Goal: Task Accomplishment & Management: Use online tool/utility

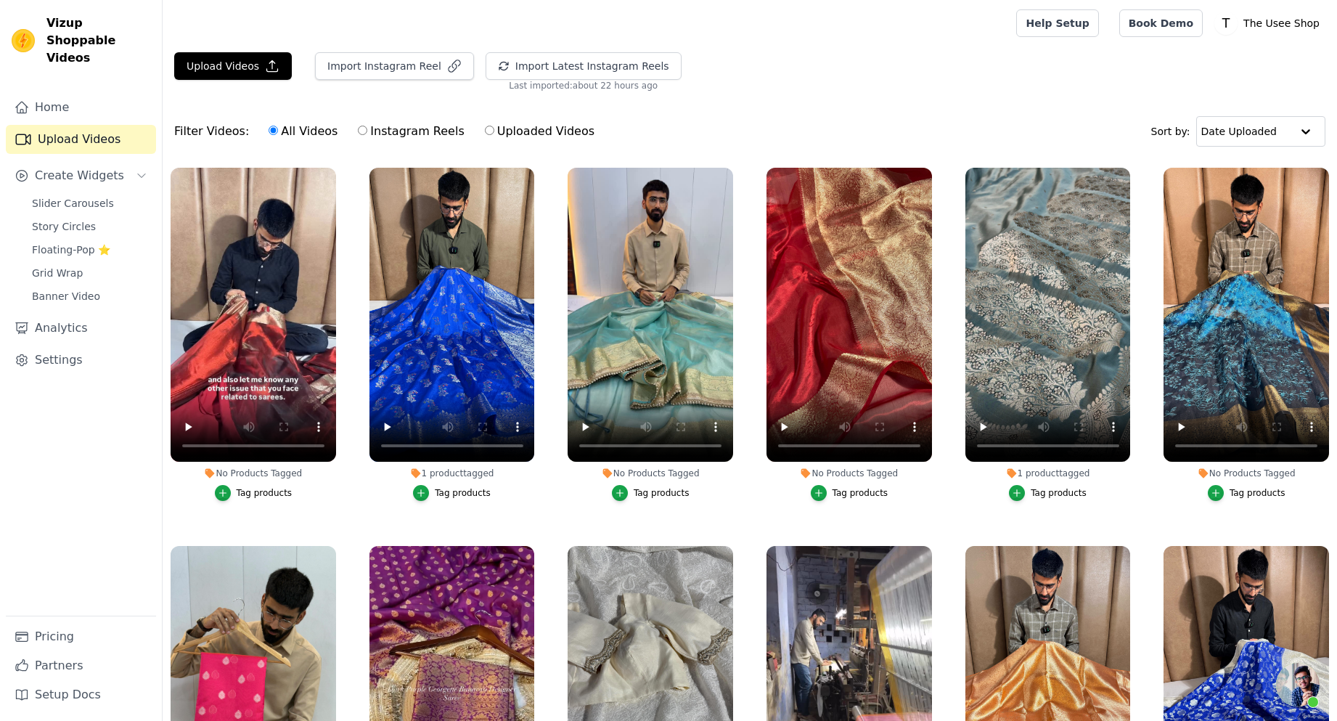
scroll to position [486, 0]
click at [68, 240] on link "Floating-Pop ⭐" at bounding box center [89, 250] width 133 height 20
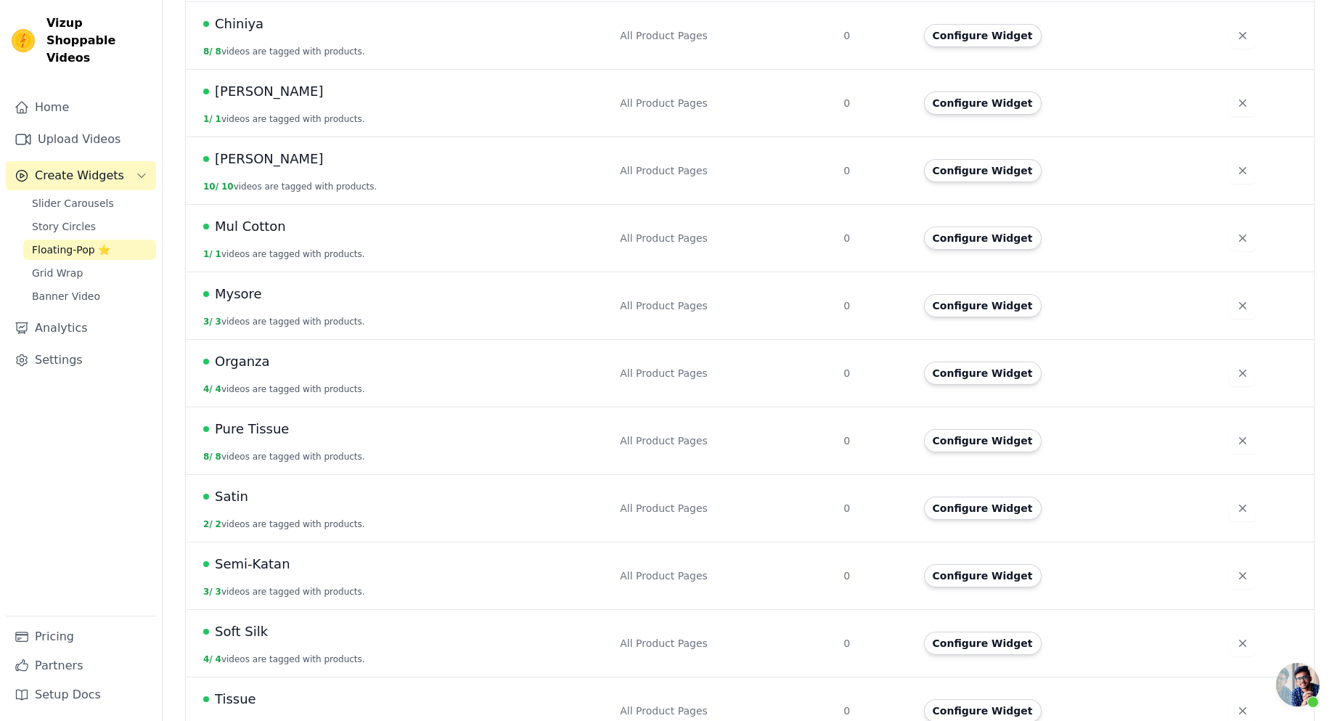
scroll to position [458, 0]
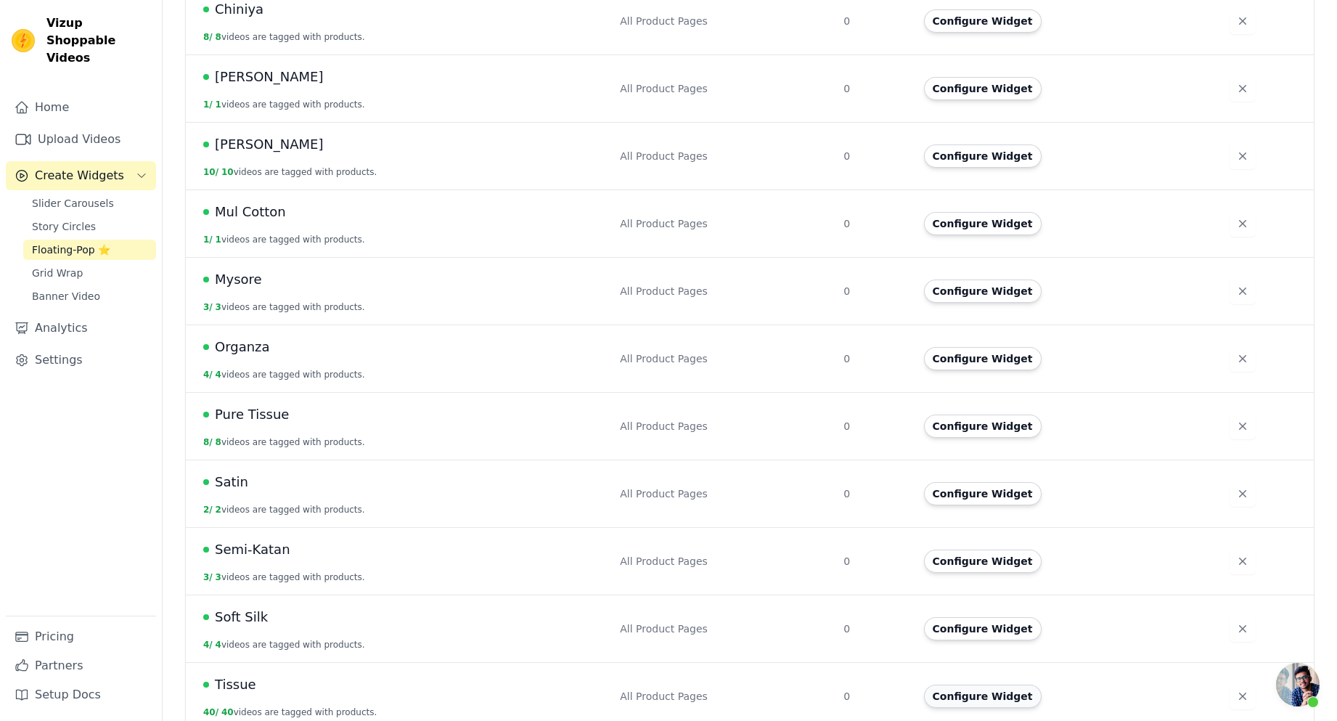
click at [979, 685] on button "Configure Widget" at bounding box center [983, 696] width 118 height 23
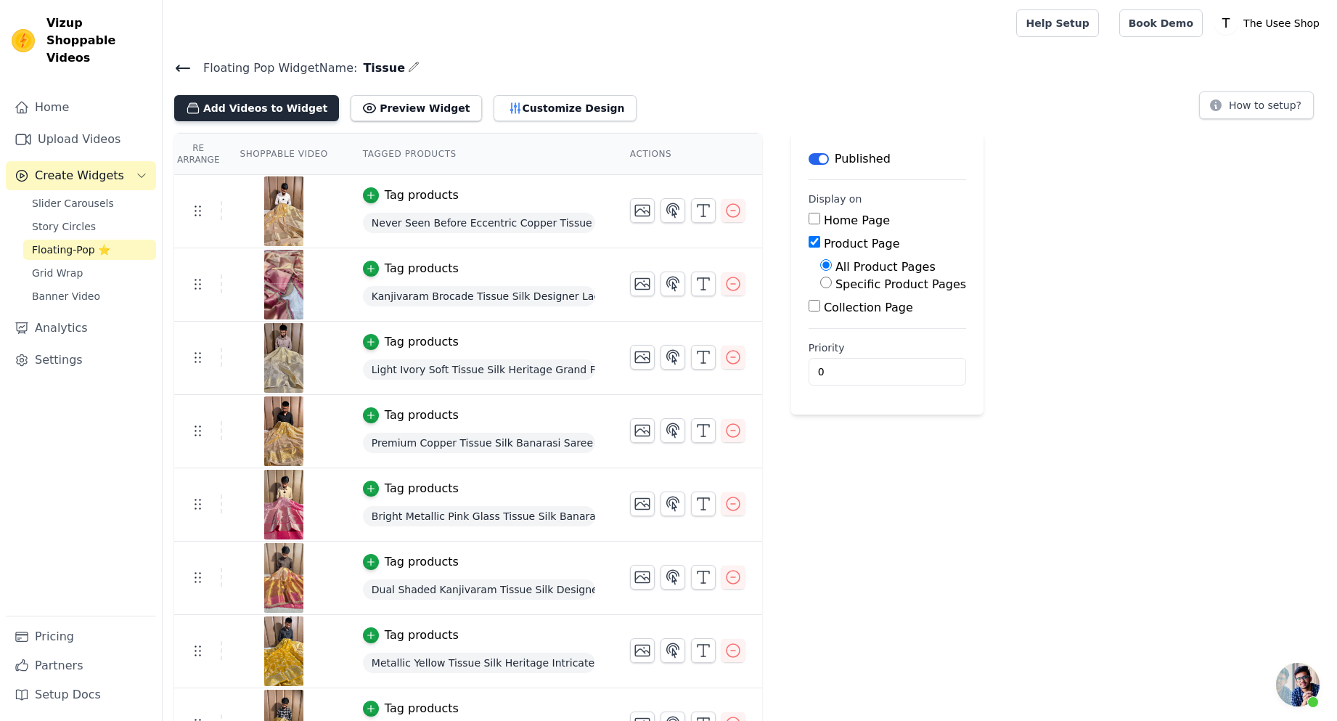
click at [253, 107] on button "Add Videos to Widget" at bounding box center [256, 108] width 165 height 26
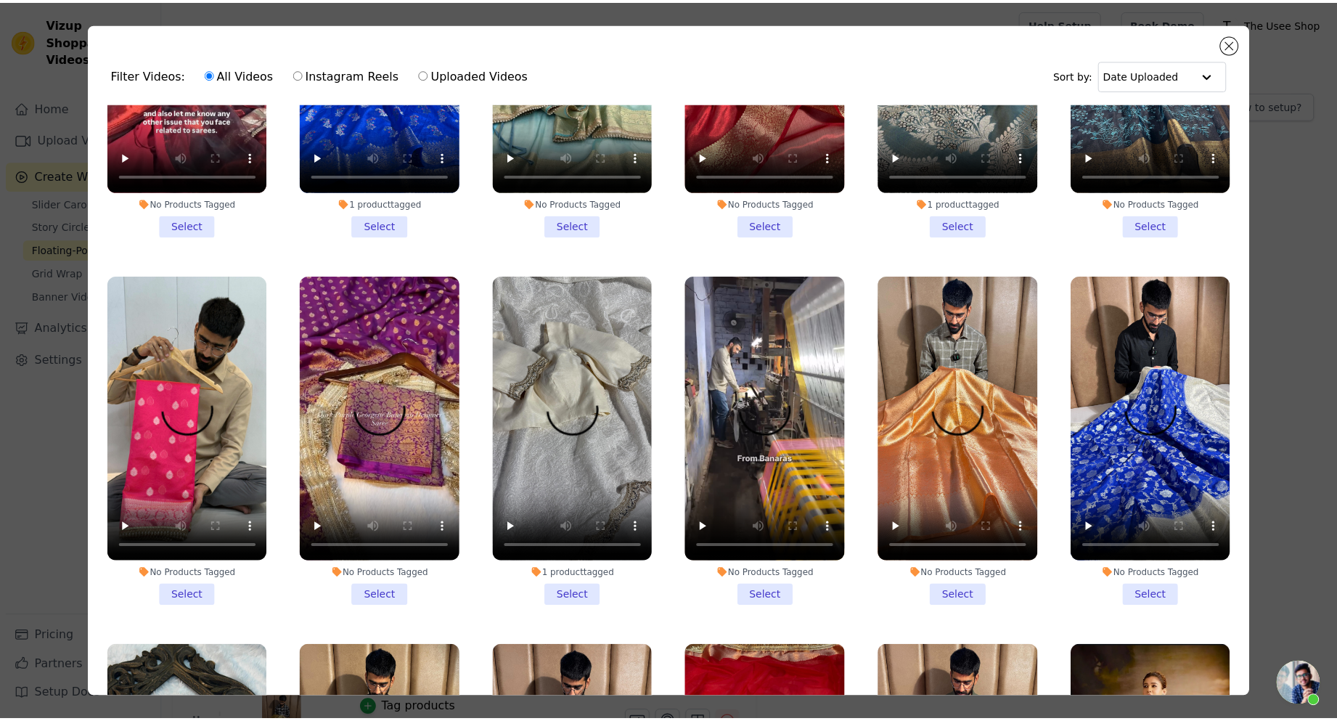
scroll to position [436, 0]
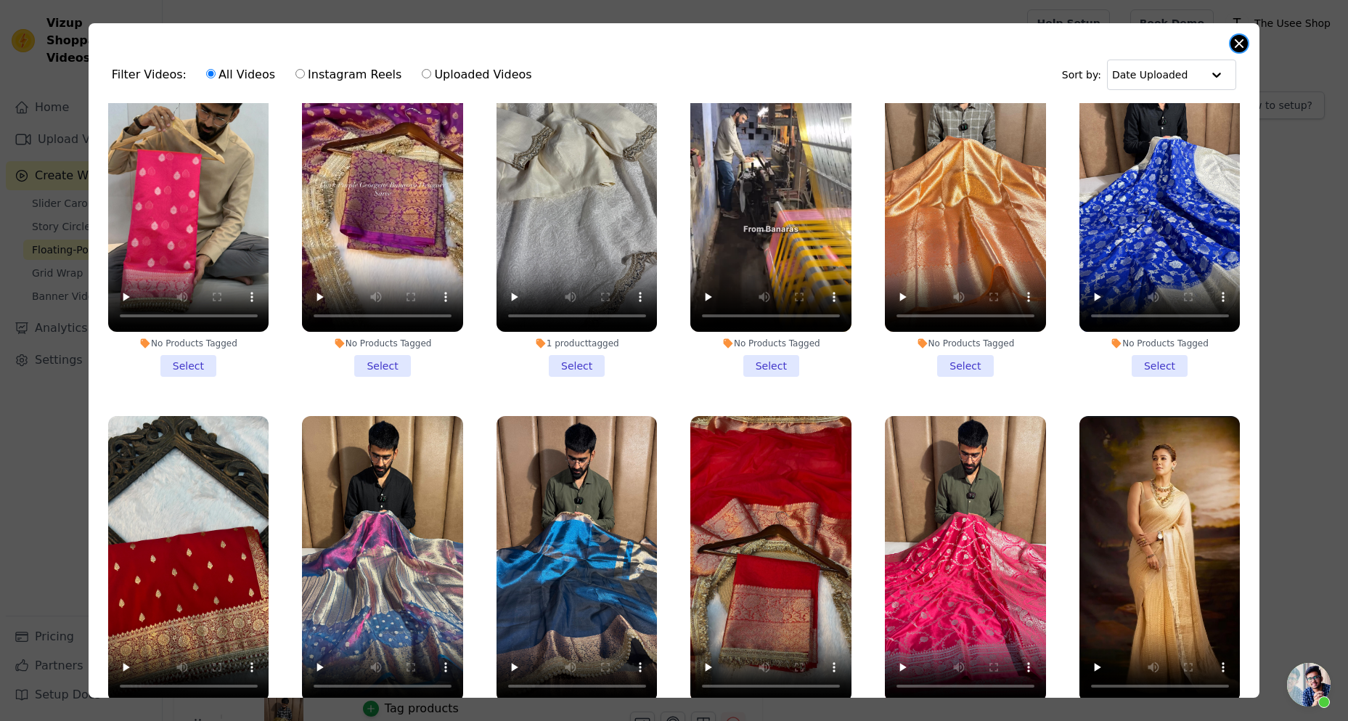
click at [1235, 42] on button "Close modal" at bounding box center [1239, 43] width 17 height 17
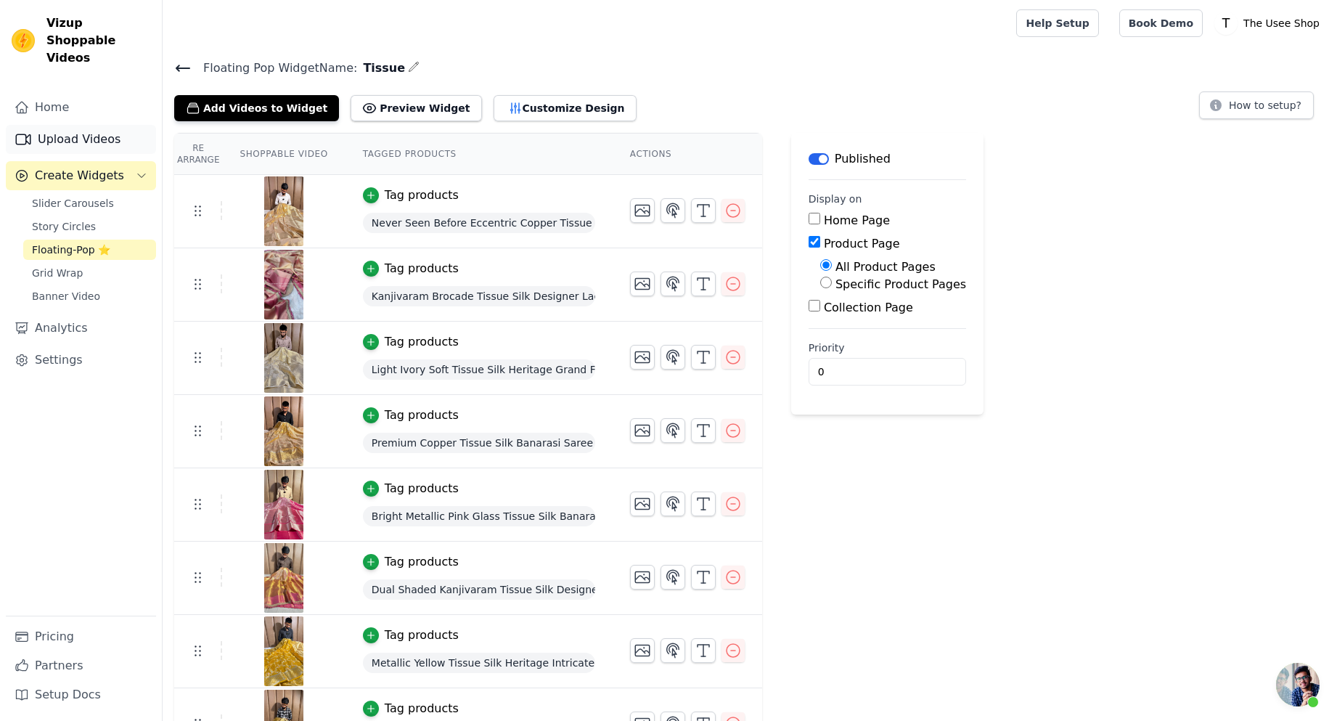
click at [57, 125] on link "Upload Videos" at bounding box center [81, 139] width 150 height 29
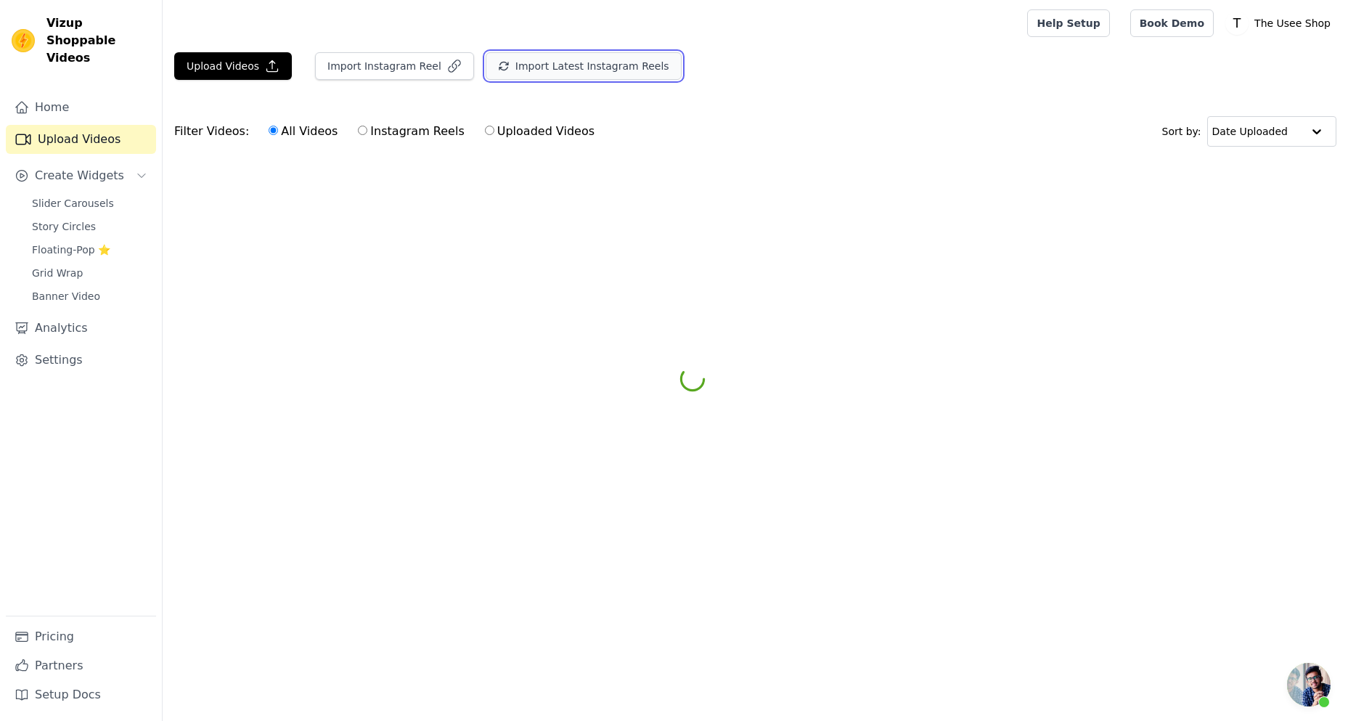
click at [565, 74] on button "Import Latest Instagram Reels" at bounding box center [584, 66] width 196 height 28
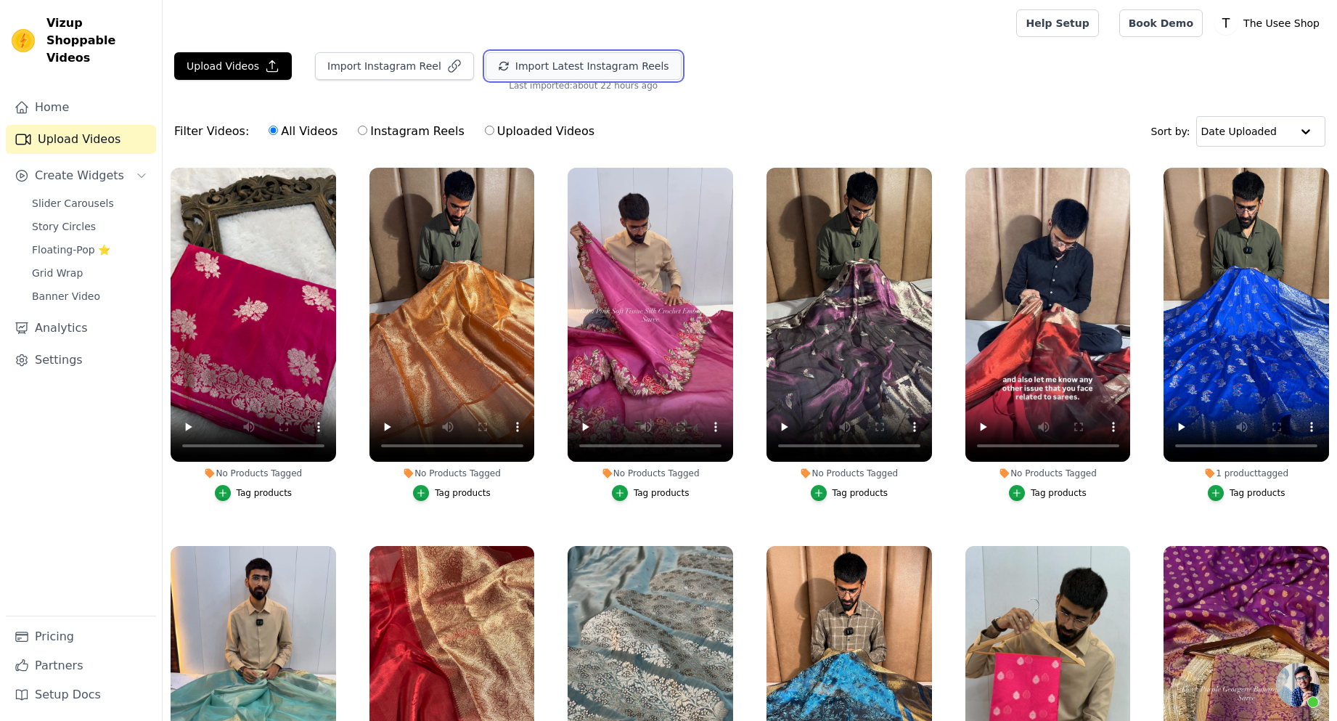
click at [560, 70] on button "Import Latest Instagram Reels" at bounding box center [584, 66] width 196 height 28
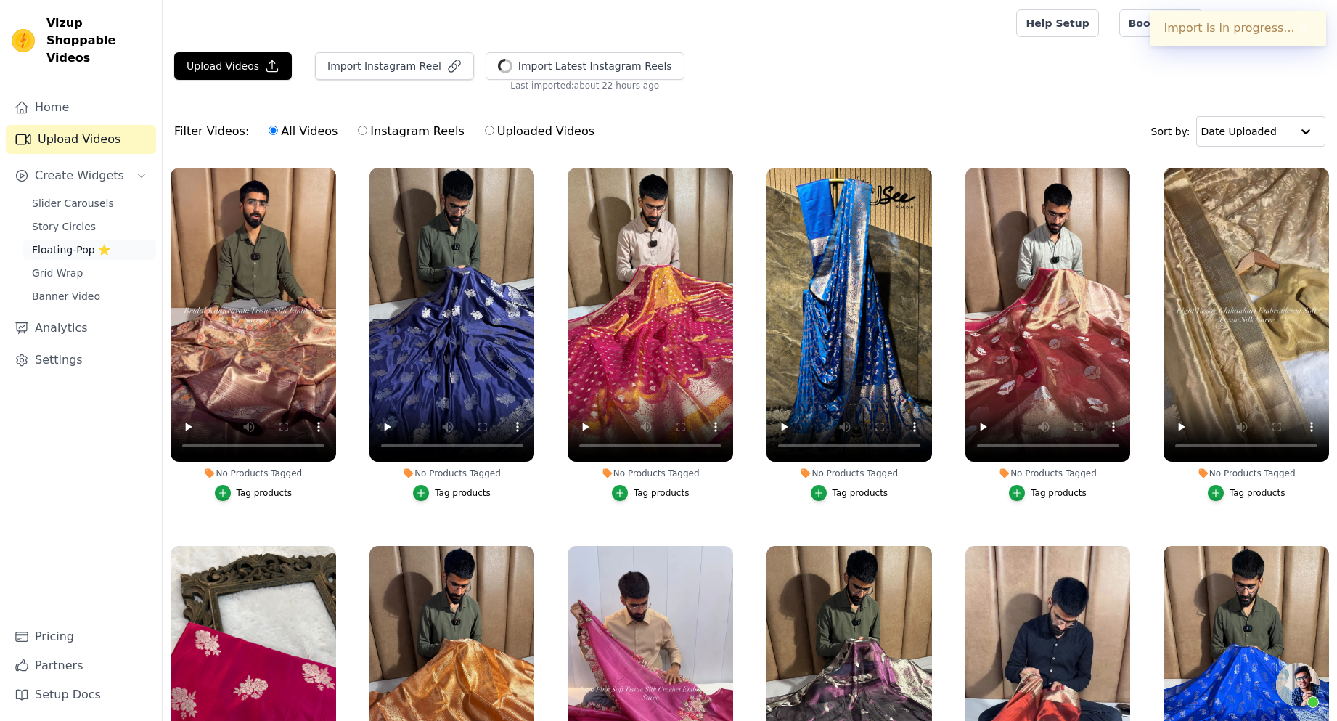
click at [99, 242] on span "Floating-Pop ⭐" at bounding box center [71, 249] width 78 height 15
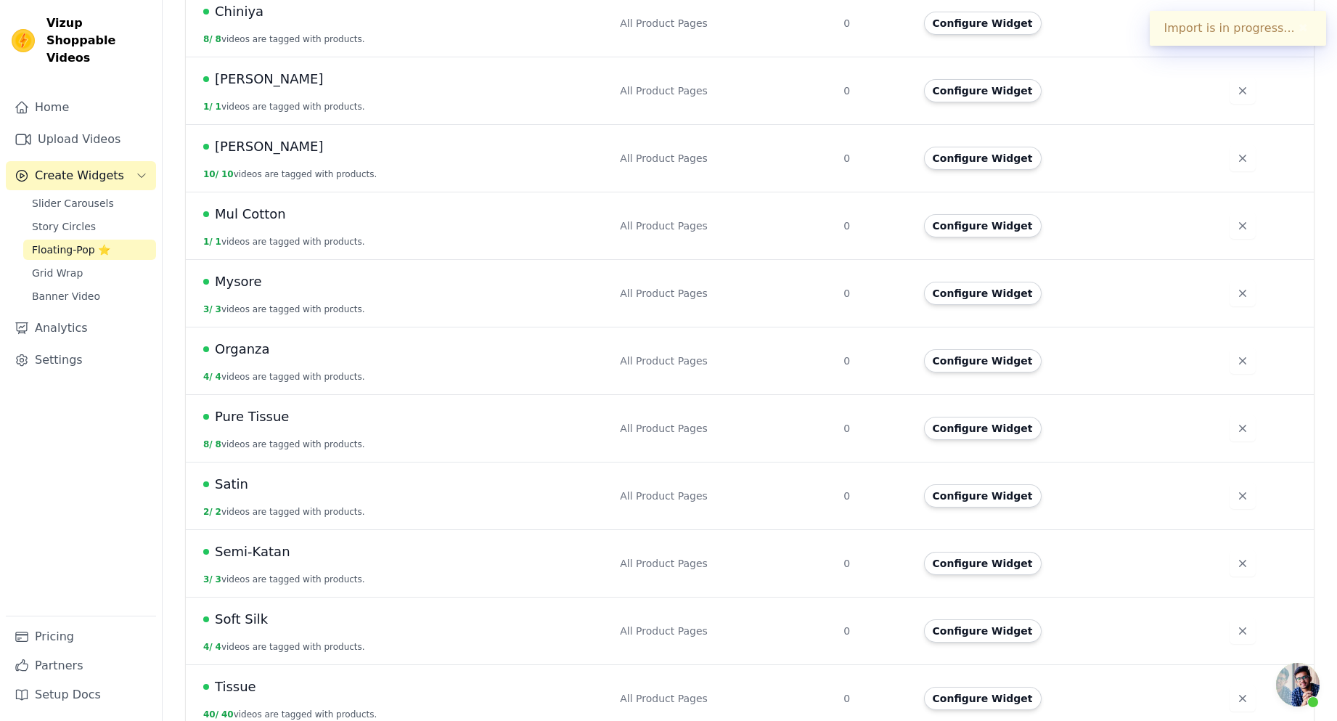
scroll to position [458, 0]
click at [984, 685] on button "Configure Widget" at bounding box center [983, 696] width 118 height 23
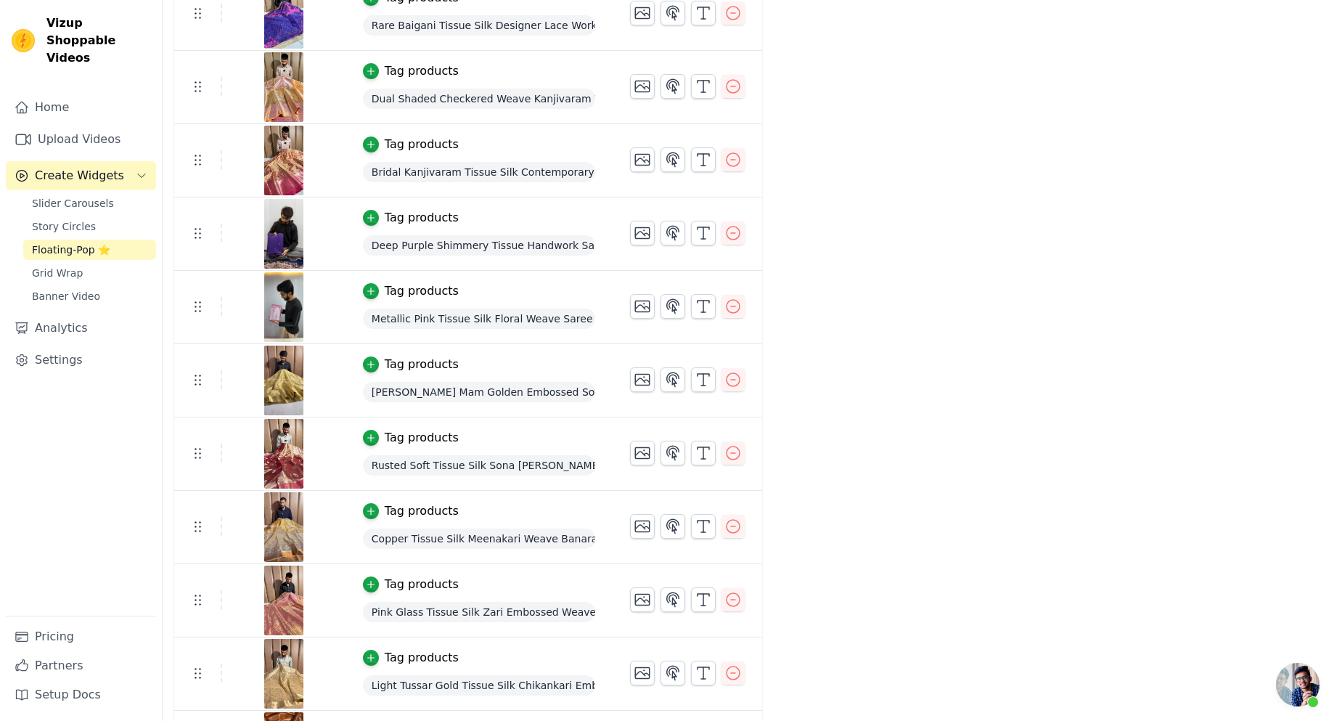
scroll to position [2178, 0]
click at [408, 143] on div "Tag products" at bounding box center [422, 143] width 74 height 17
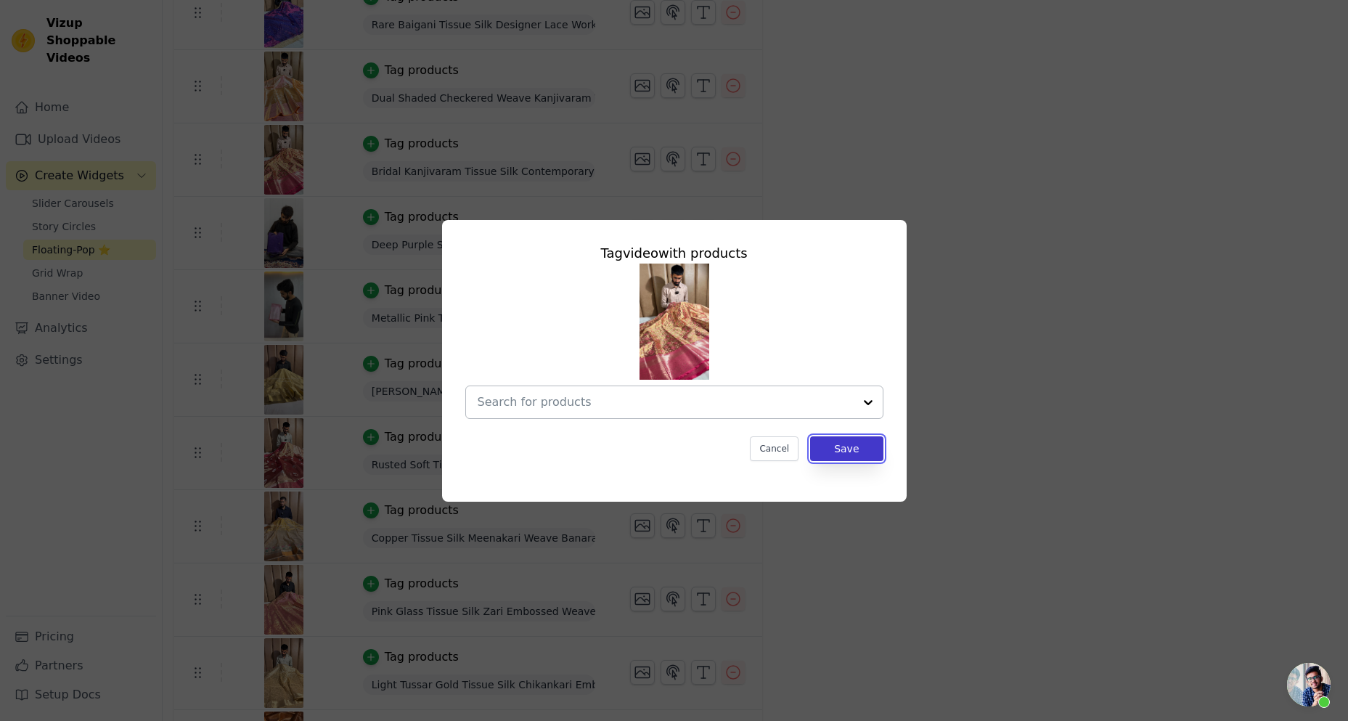
click at [842, 441] on button "Save" at bounding box center [846, 448] width 73 height 25
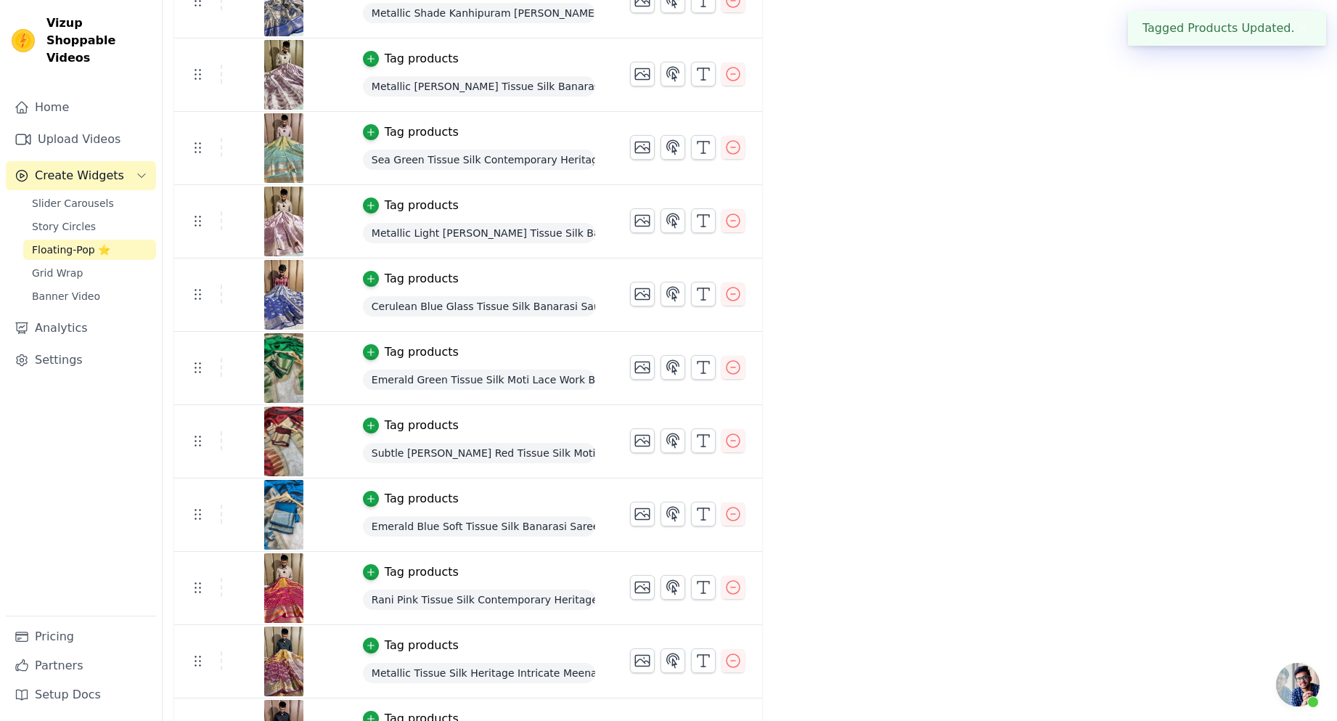
scroll to position [2033, 0]
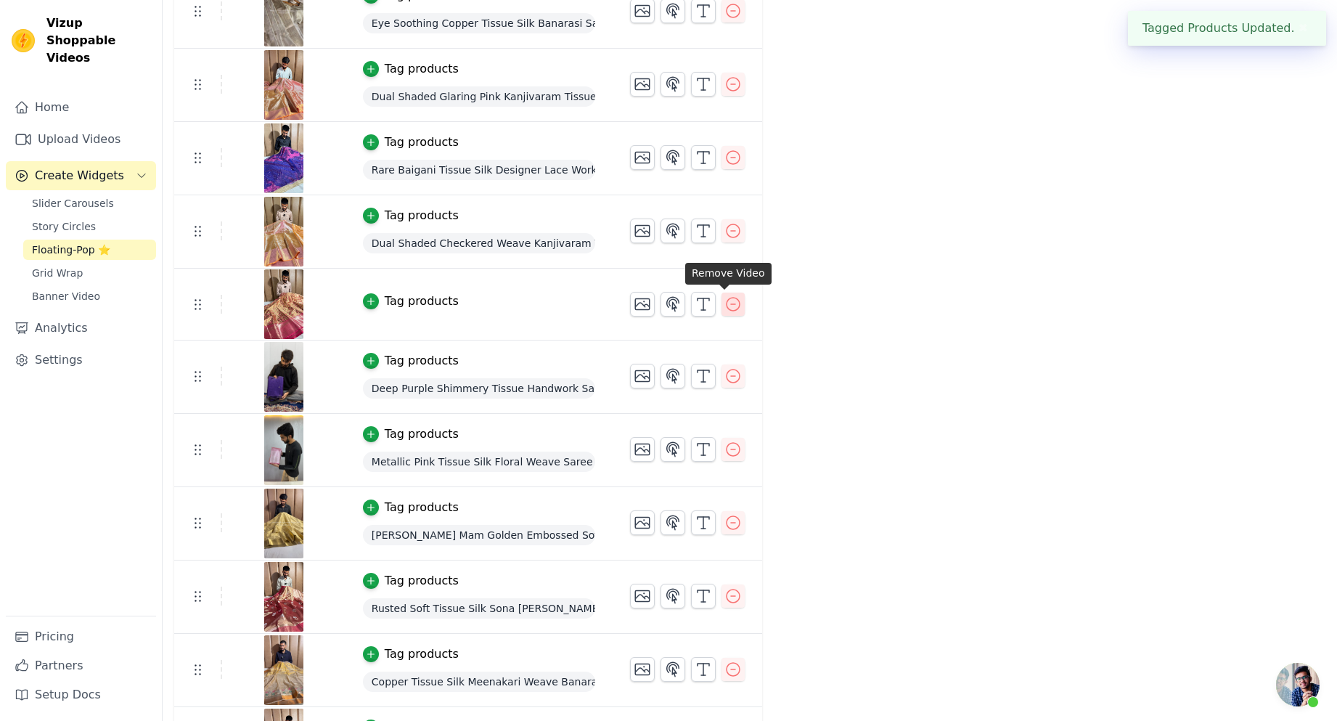
click at [729, 311] on icon "button" at bounding box center [733, 303] width 17 height 17
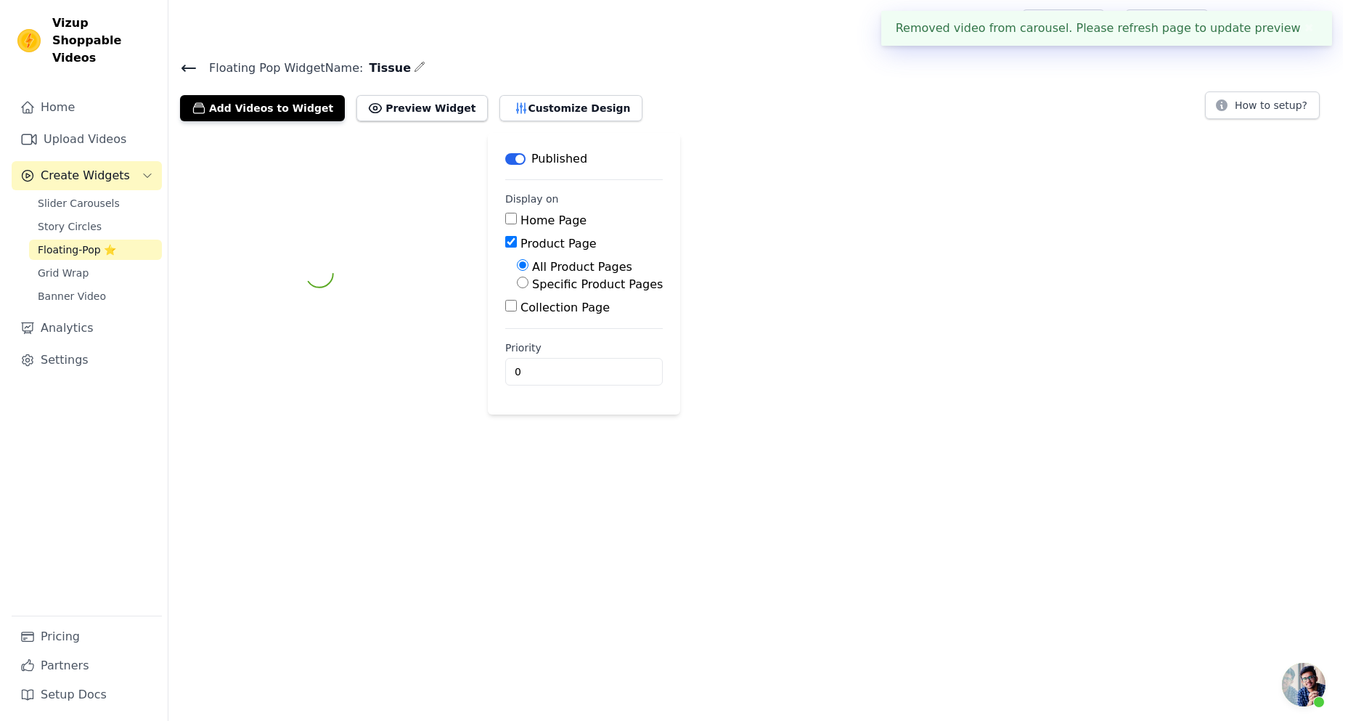
scroll to position [0, 0]
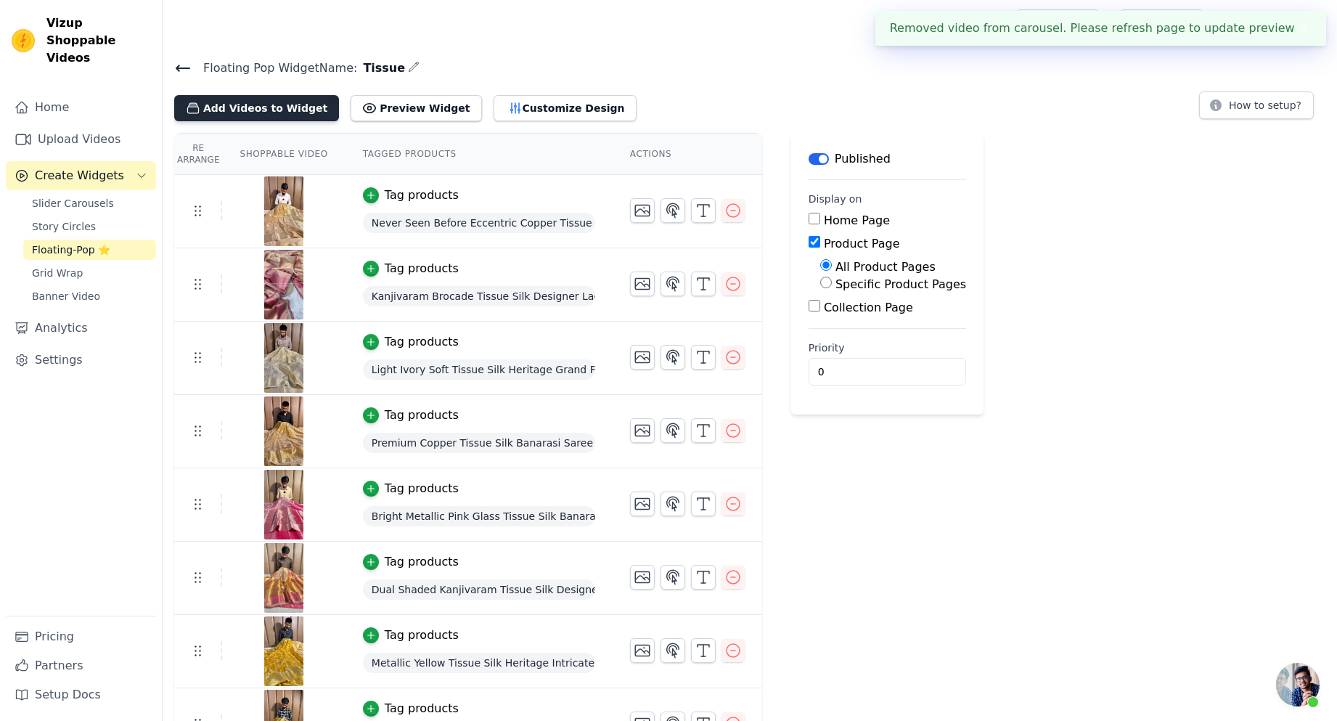
click at [284, 112] on button "Add Videos to Widget" at bounding box center [256, 108] width 165 height 26
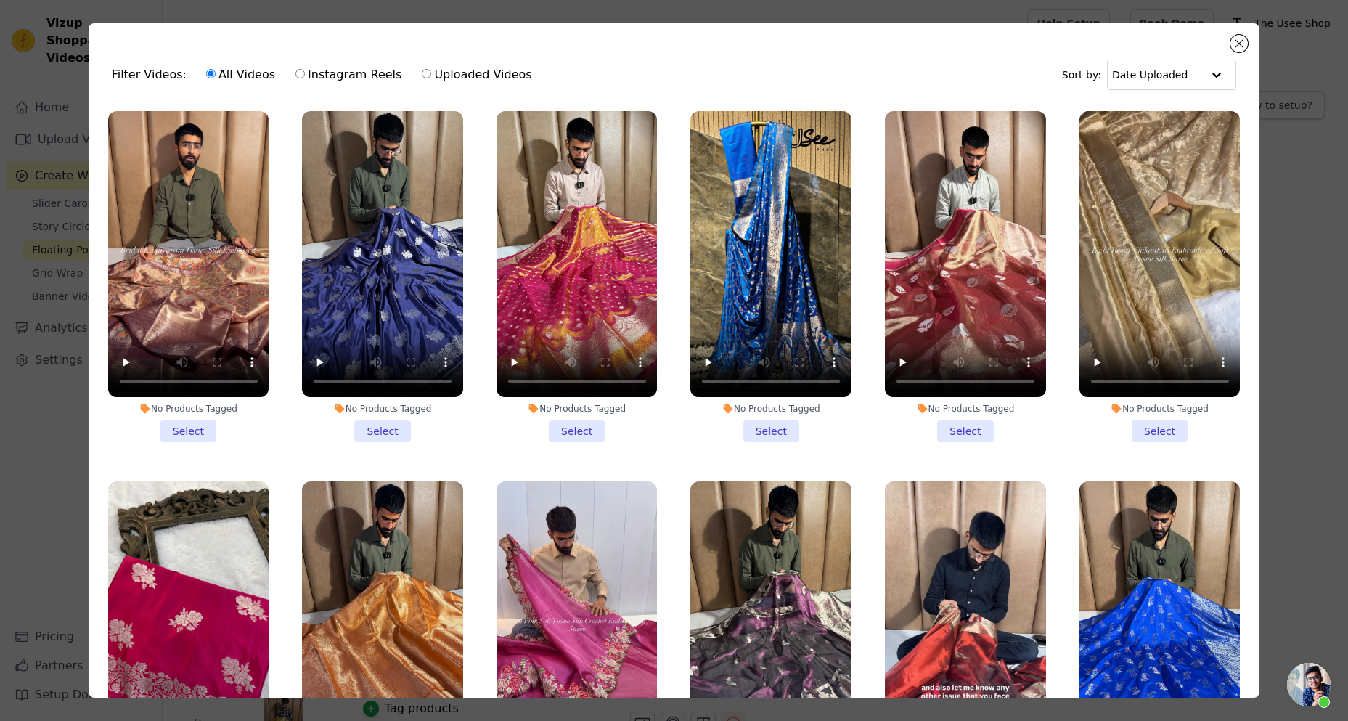
click at [197, 414] on li "No Products Tagged Select" at bounding box center [188, 276] width 161 height 331
click at [0, 0] on input "No Products Tagged Select" at bounding box center [0, 0] width 0 height 0
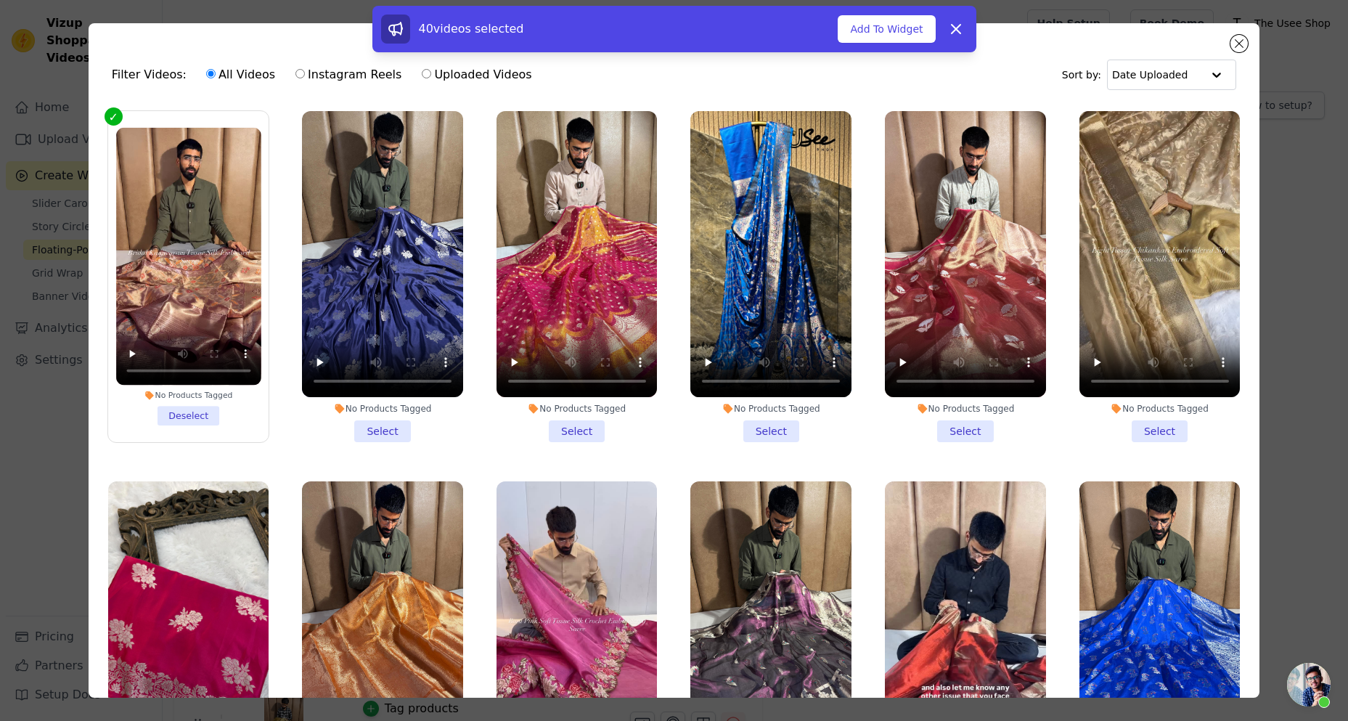
click at [887, 44] on div "40 videos selected Add To Widget Dismiss" at bounding box center [674, 29] width 604 height 46
click at [886, 30] on button "Add To Widget" at bounding box center [886, 29] width 97 height 28
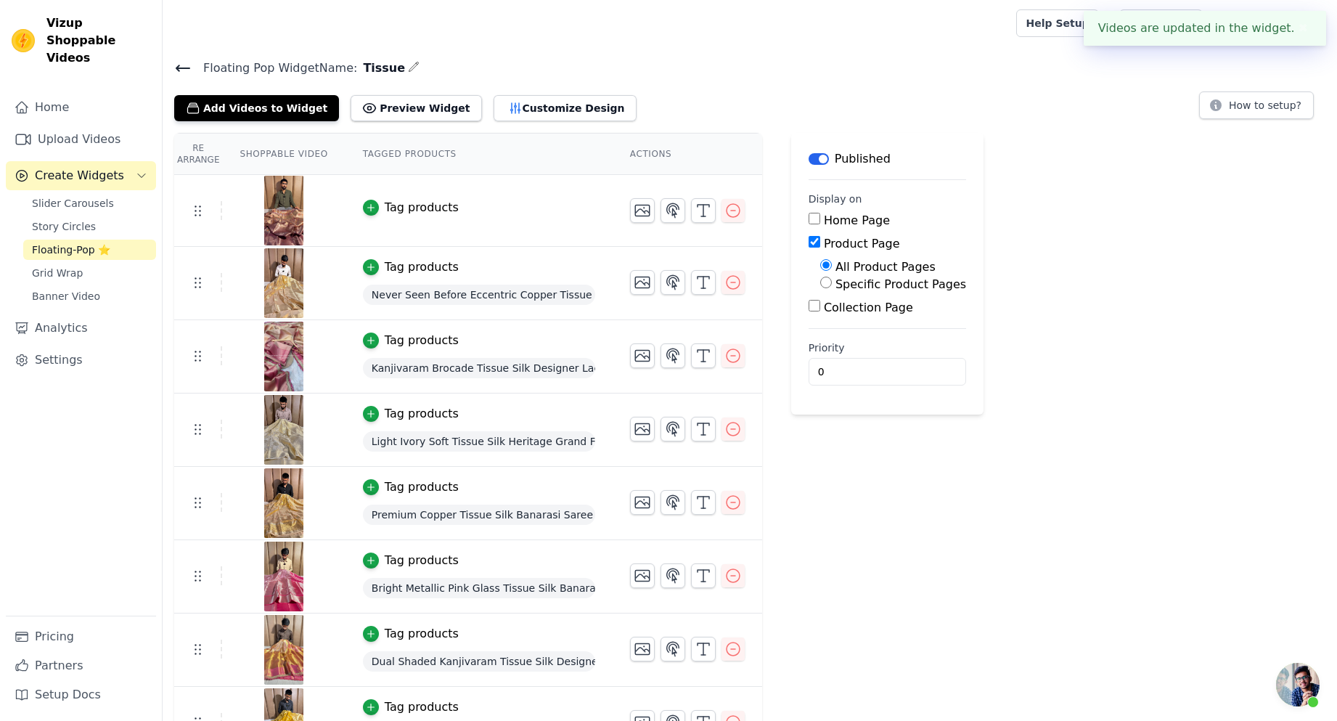
click at [406, 207] on div "Tag products" at bounding box center [422, 207] width 74 height 17
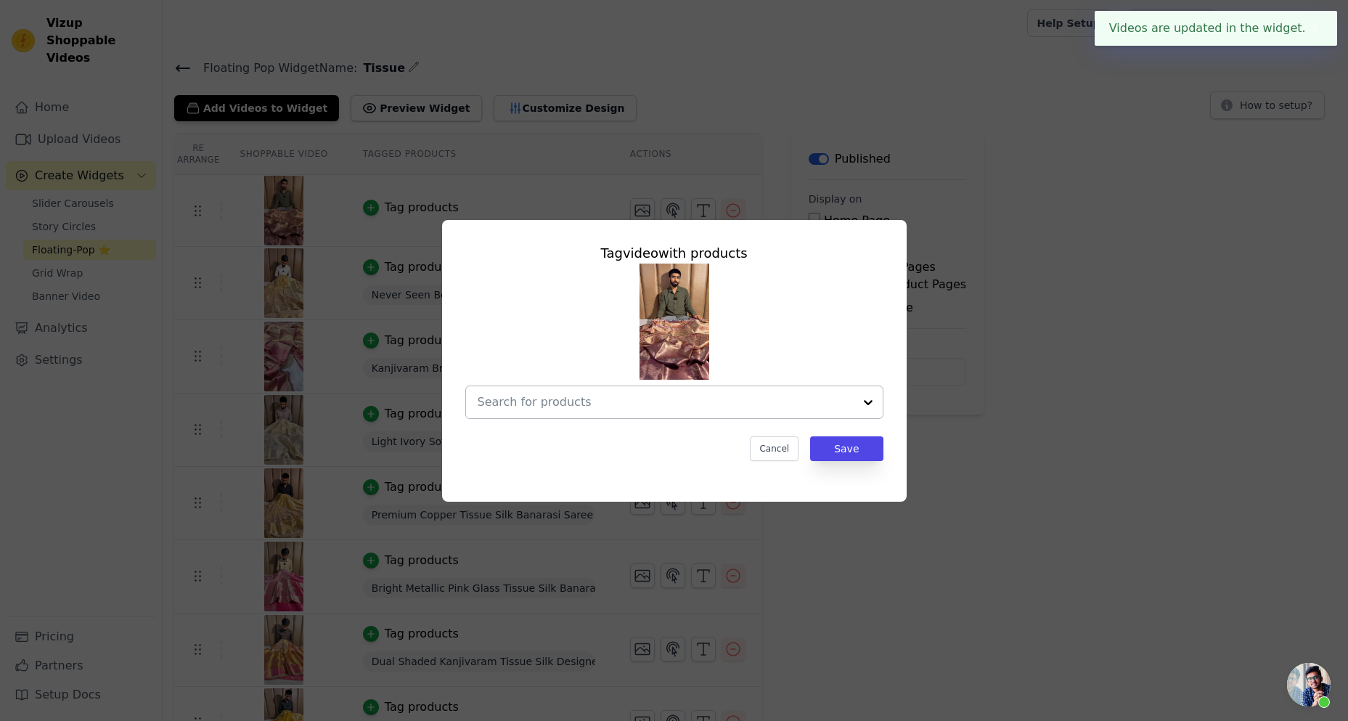
click at [617, 407] on input "text" at bounding box center [666, 401] width 376 height 17
paste input "TSS-749"
type input "TSS-749"
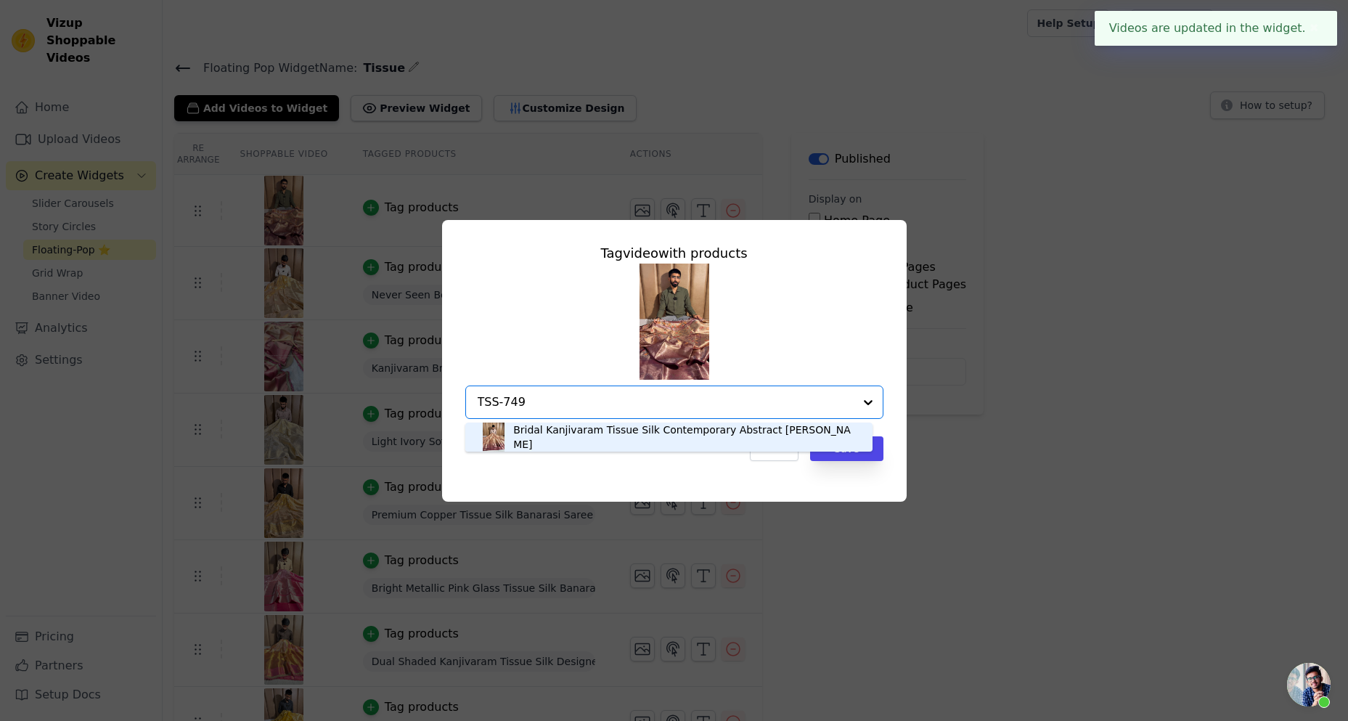
click at [588, 441] on div "Bridal Kanjivaram Tissue Silk Contemporary Abstract [PERSON_NAME]" at bounding box center [685, 437] width 344 height 29
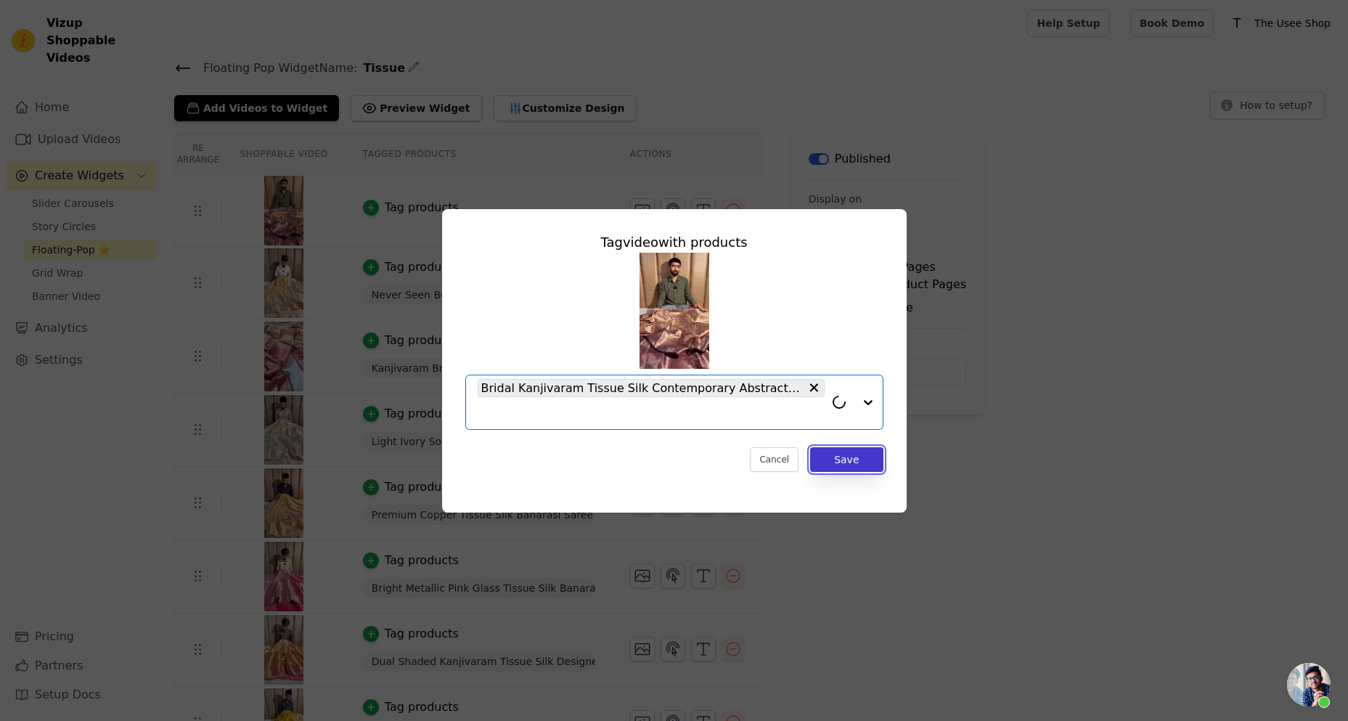
click at [863, 452] on button "Save" at bounding box center [846, 459] width 73 height 25
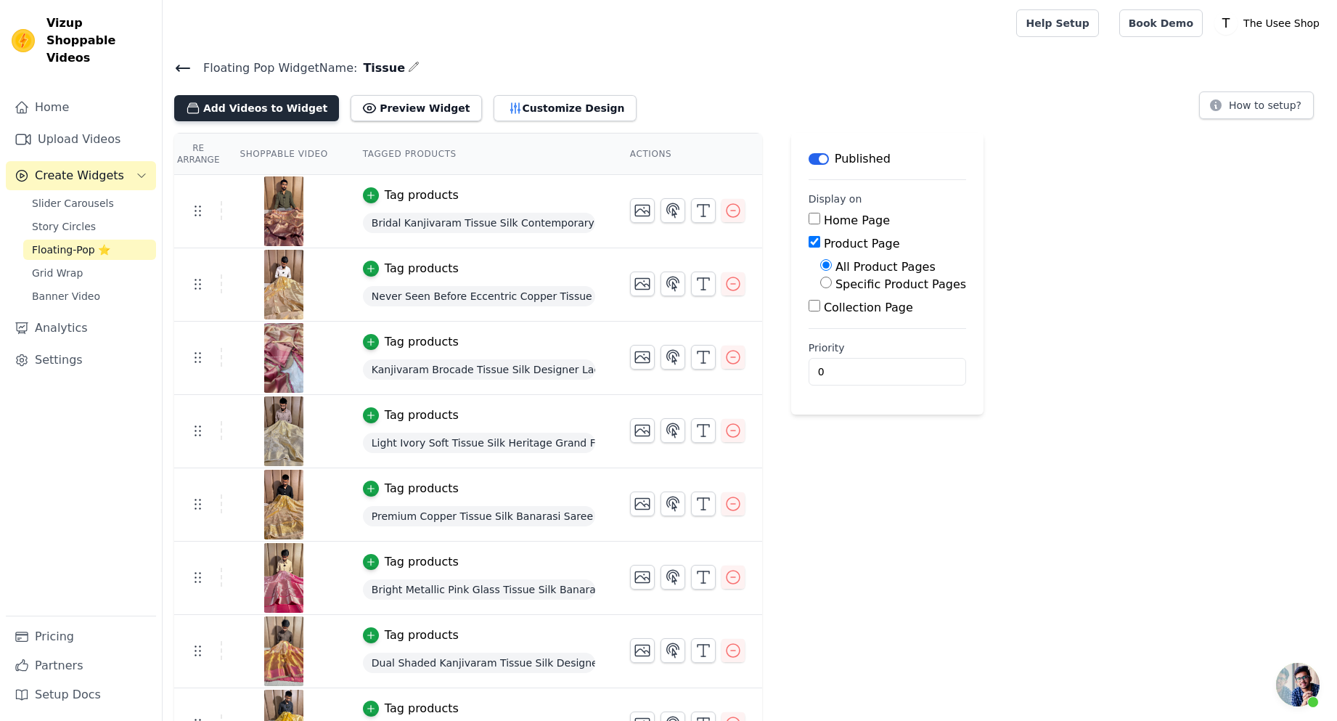
click at [272, 113] on button "Add Videos to Widget" at bounding box center [256, 108] width 165 height 26
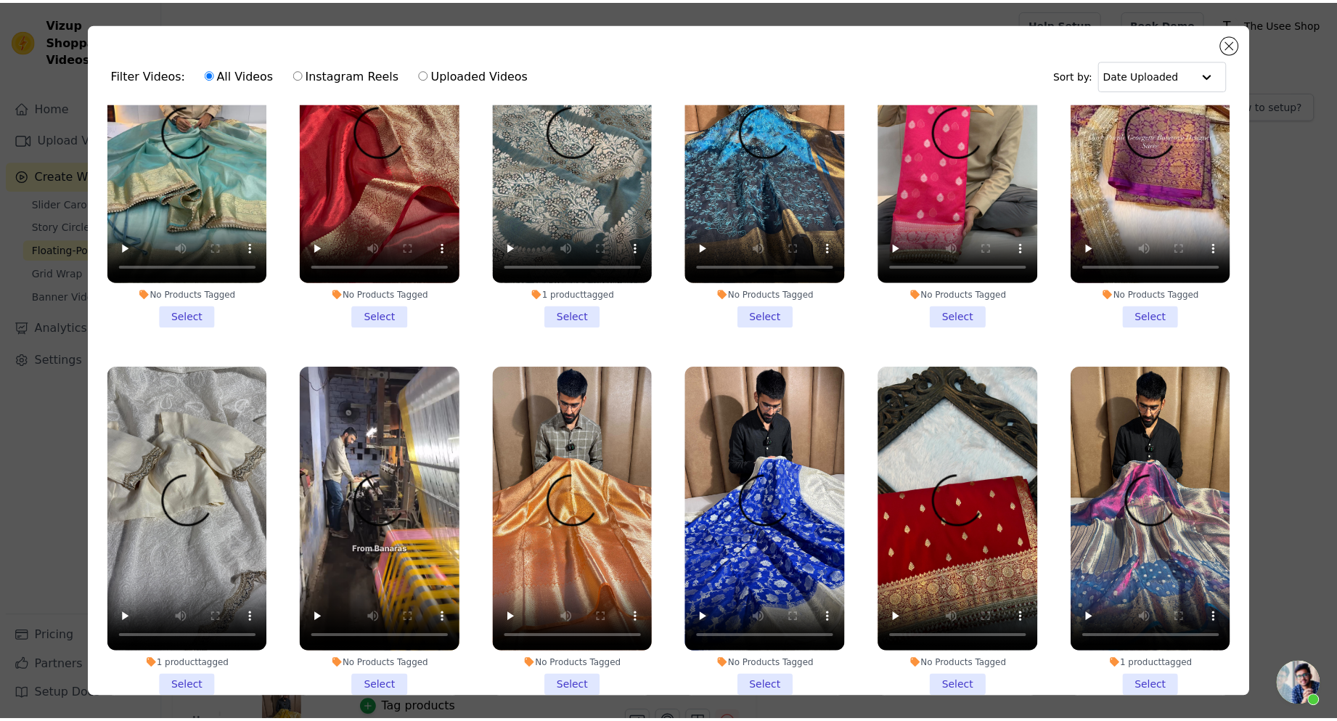
scroll to position [1016, 0]
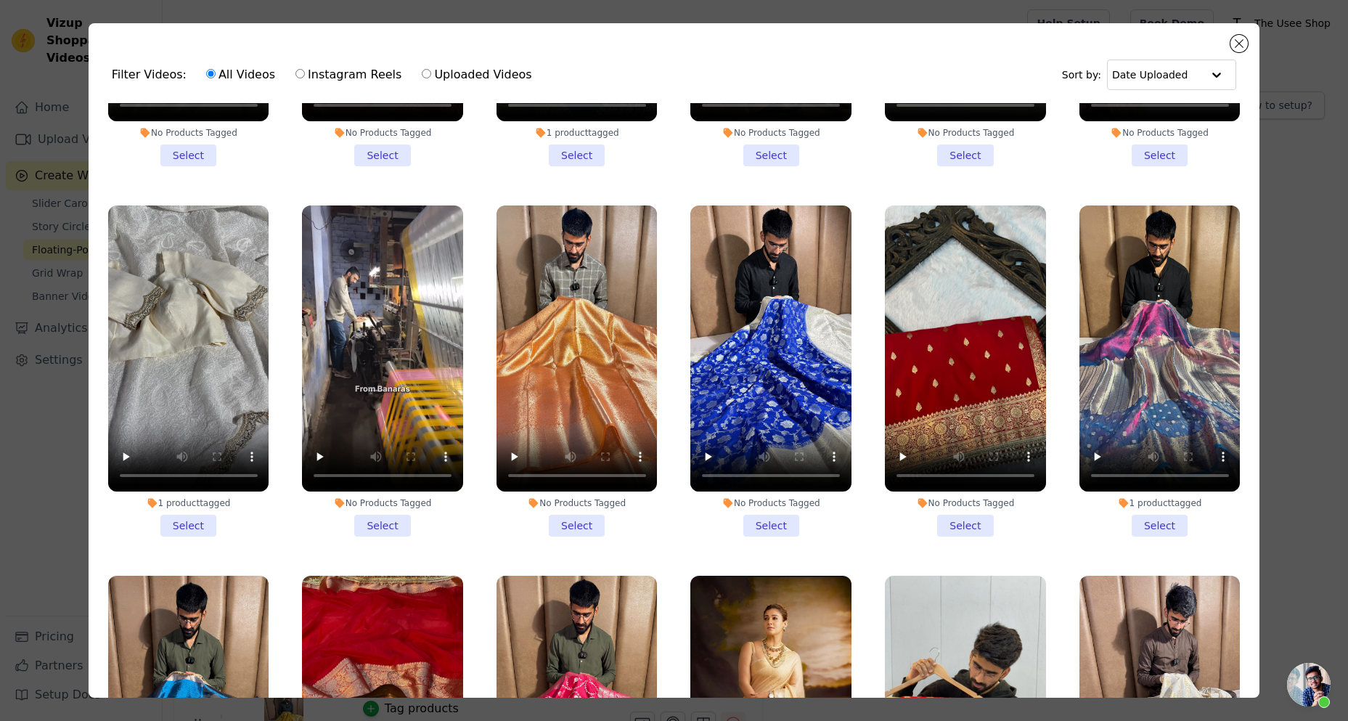
click at [573, 500] on li "No Products Tagged Select" at bounding box center [577, 370] width 161 height 331
click at [0, 0] on input "No Products Tagged Select" at bounding box center [0, 0] width 0 height 0
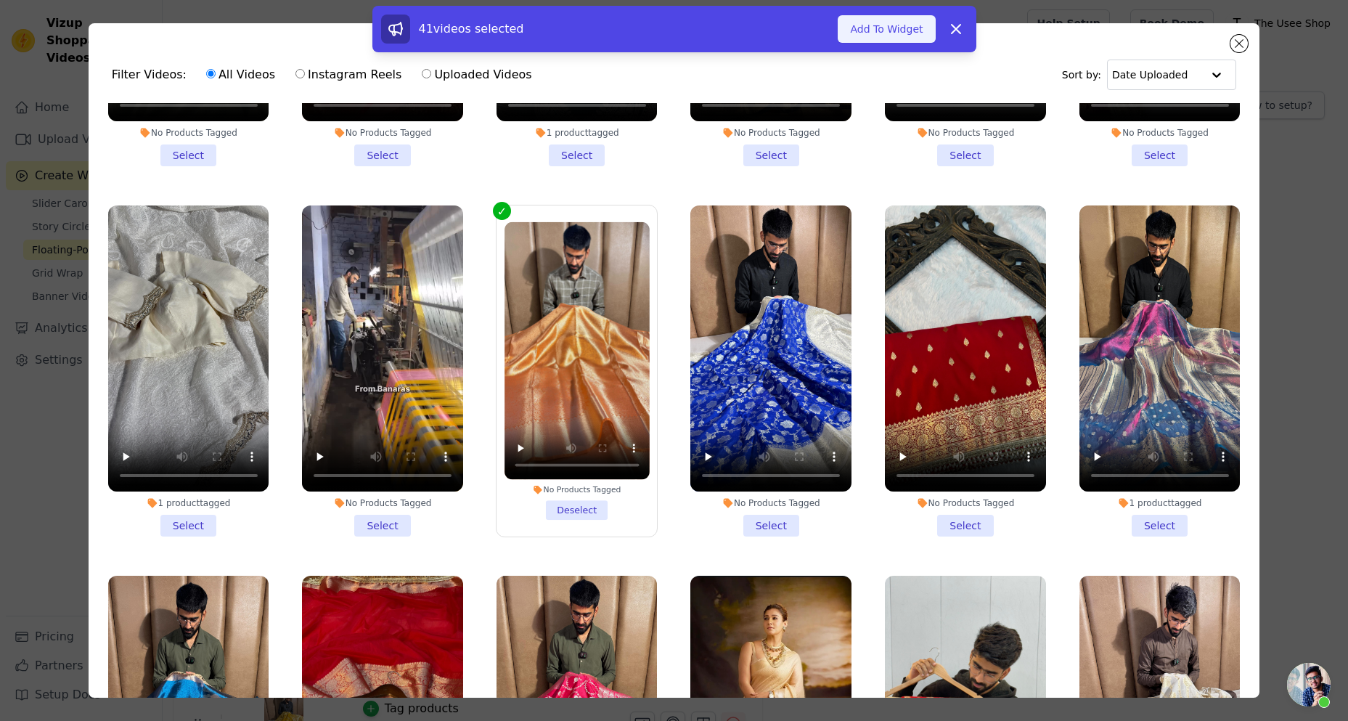
click at [895, 26] on button "Add To Widget" at bounding box center [886, 29] width 97 height 28
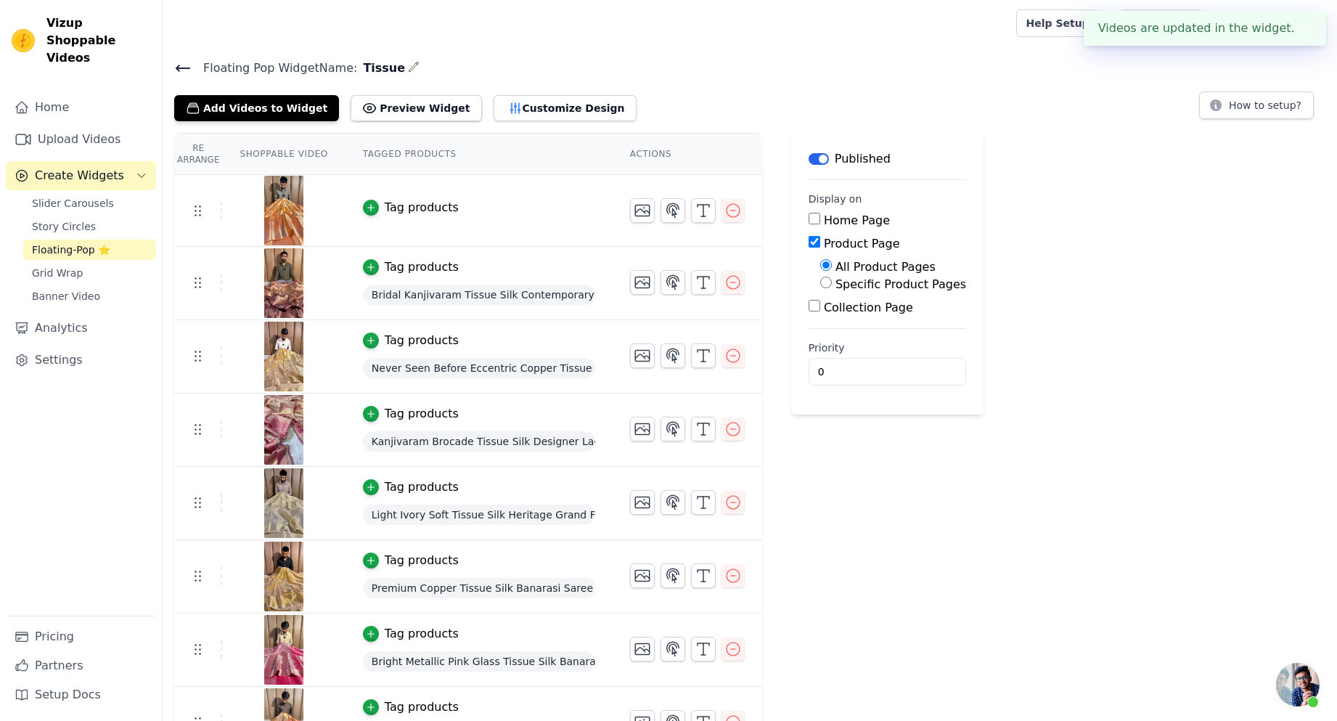
click at [404, 211] on div "Tag products" at bounding box center [422, 207] width 74 height 17
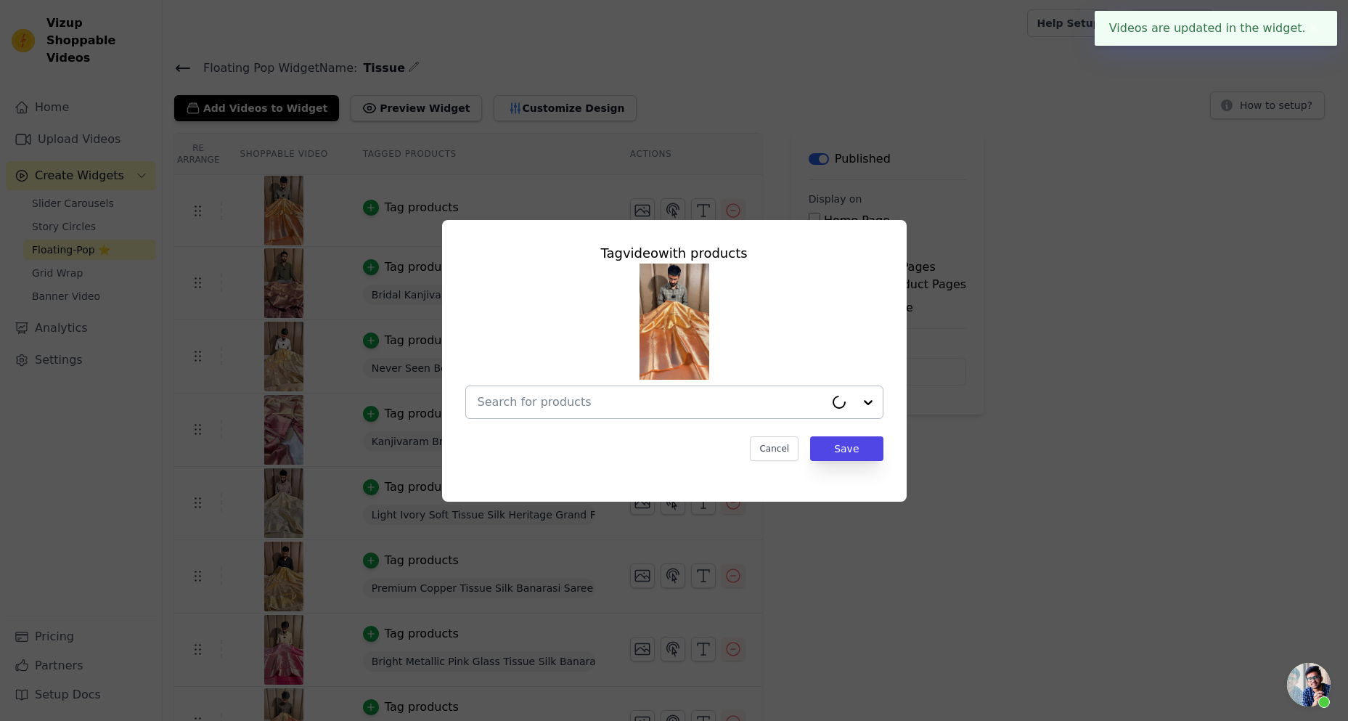
click at [584, 407] on input "text" at bounding box center [651, 401] width 347 height 17
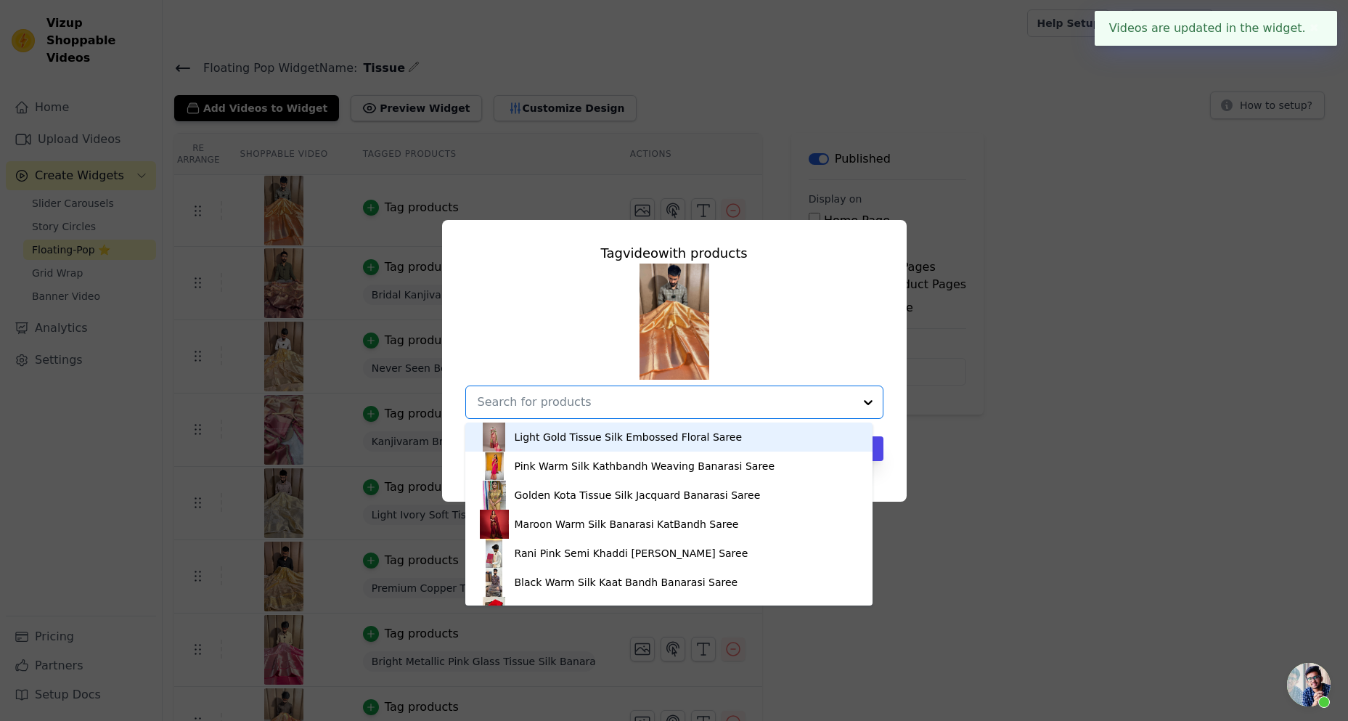
paste input "TSS-739"
type input "TSS-739"
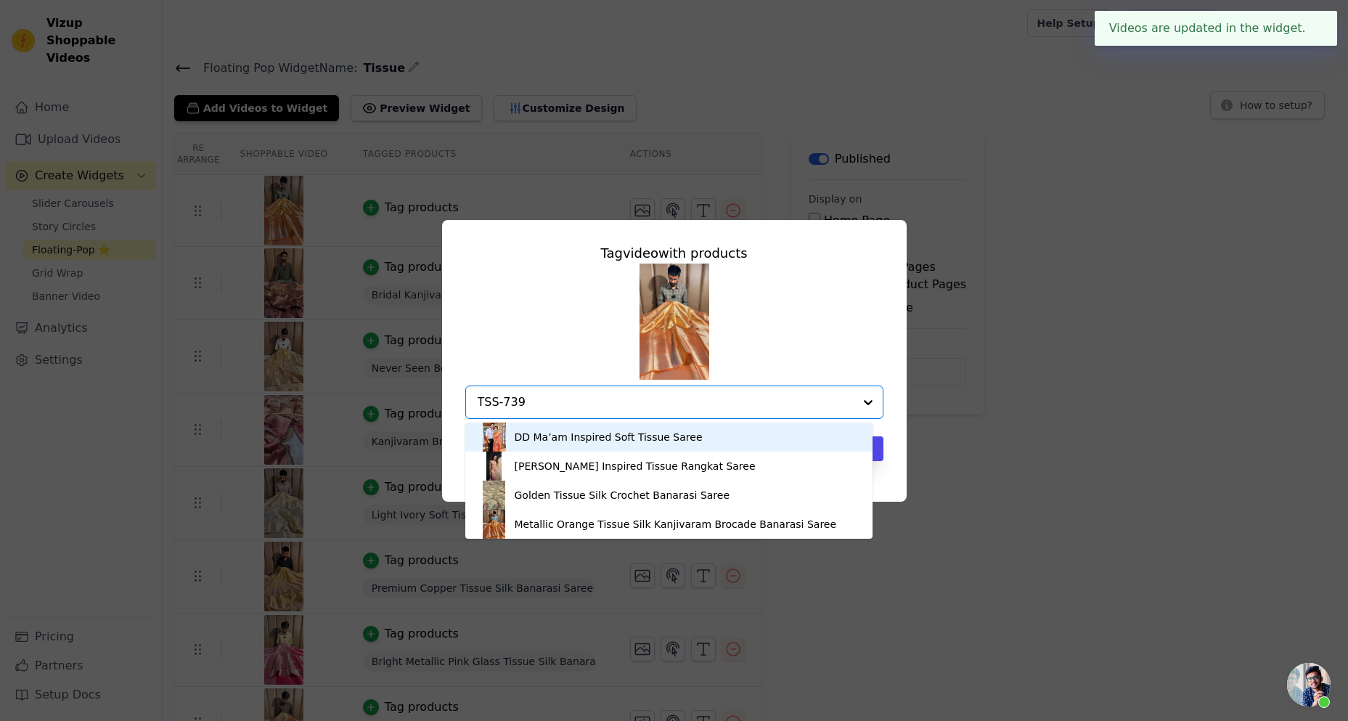
click at [557, 439] on div "DD Ma’am Inspired Soft Tissue Saree" at bounding box center [609, 437] width 188 height 15
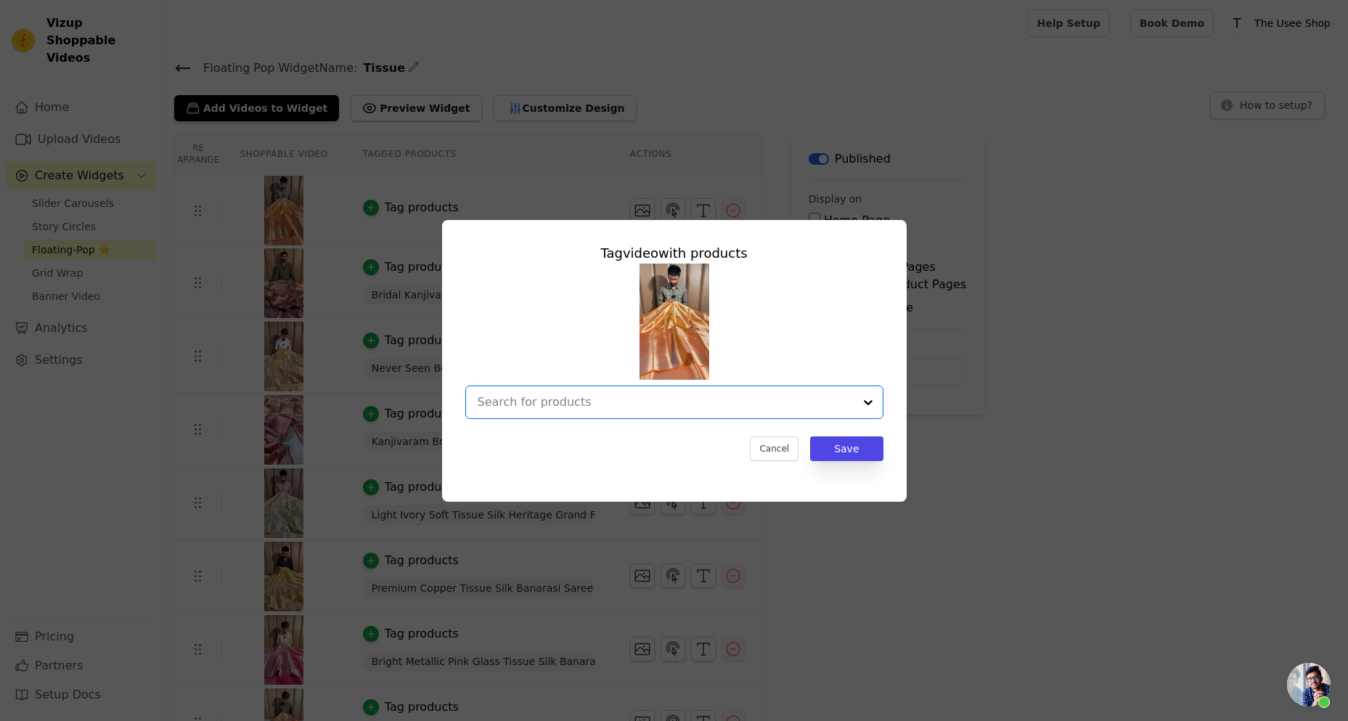
click at [678, 399] on input "text" at bounding box center [666, 401] width 376 height 17
paste input "TSS-739"
type input "TSS-739"
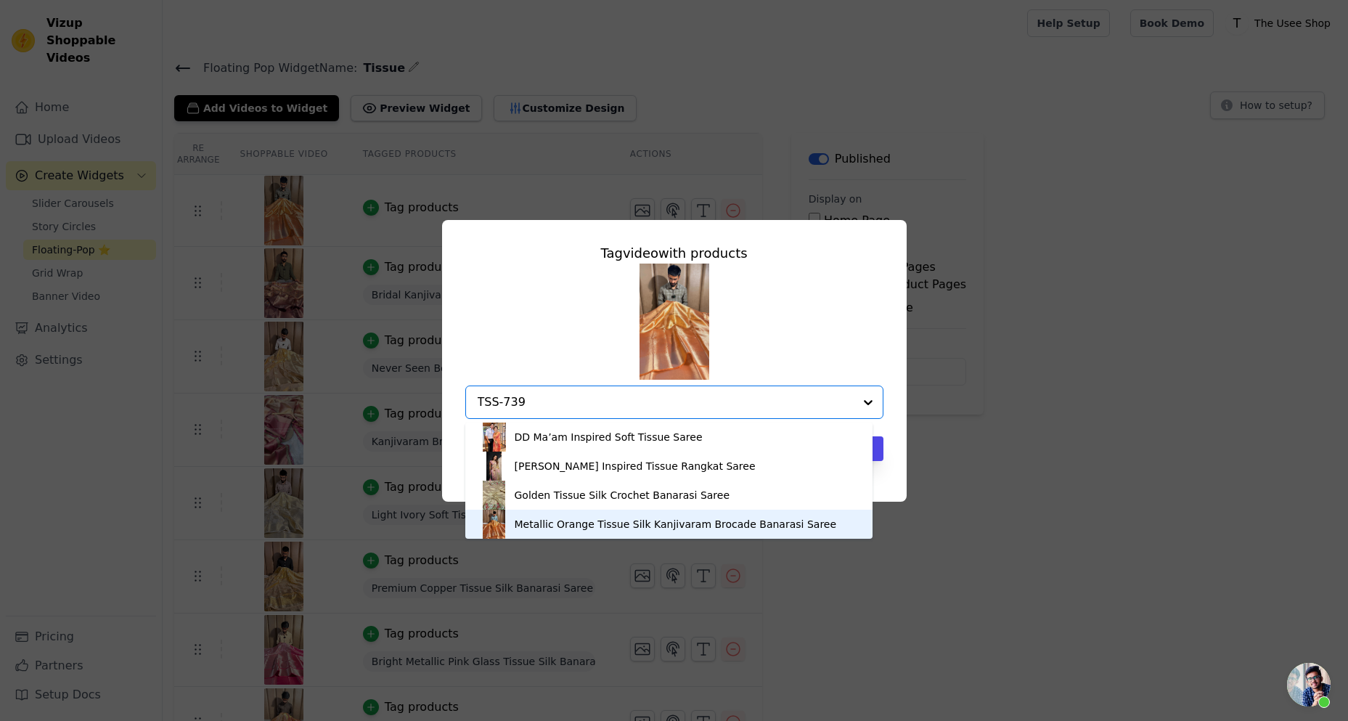
click at [563, 524] on div "Metallic Orange Tissue Silk Kanjivaram Brocade Banarasi Saree" at bounding box center [676, 524] width 322 height 15
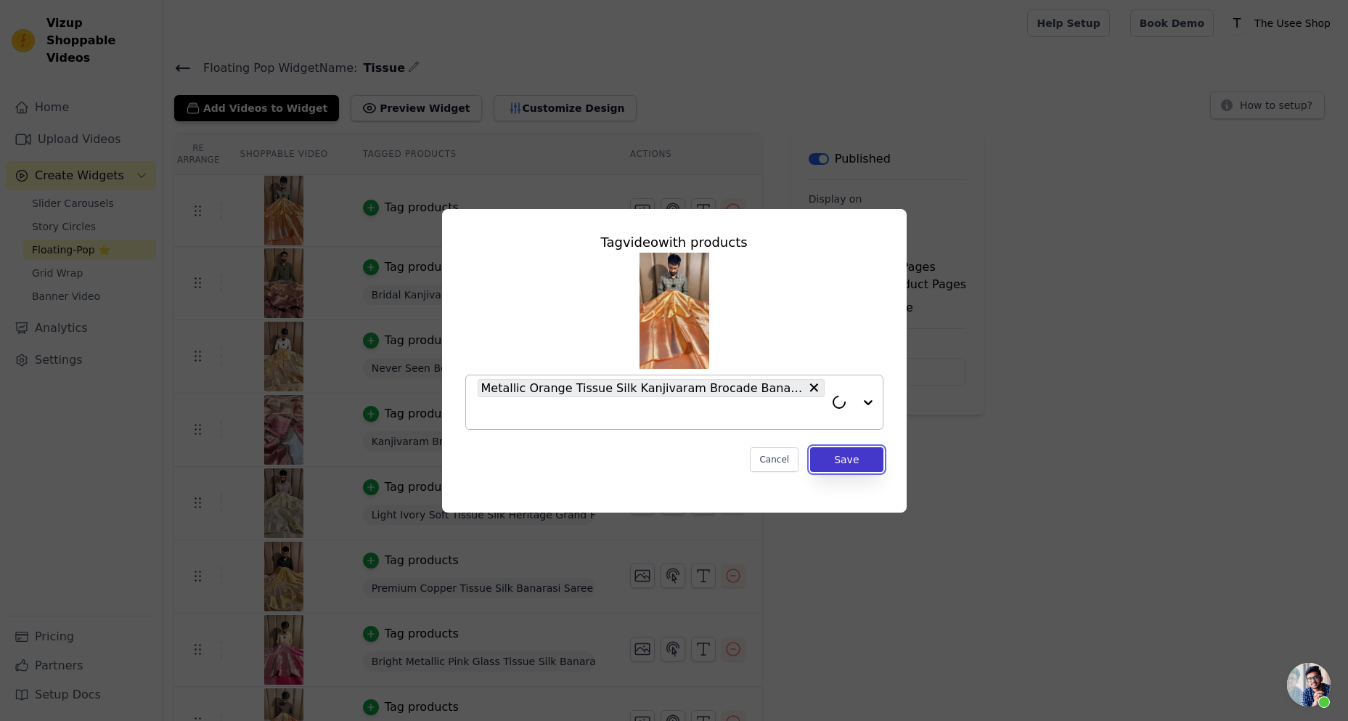
click at [848, 463] on button "Save" at bounding box center [846, 459] width 73 height 25
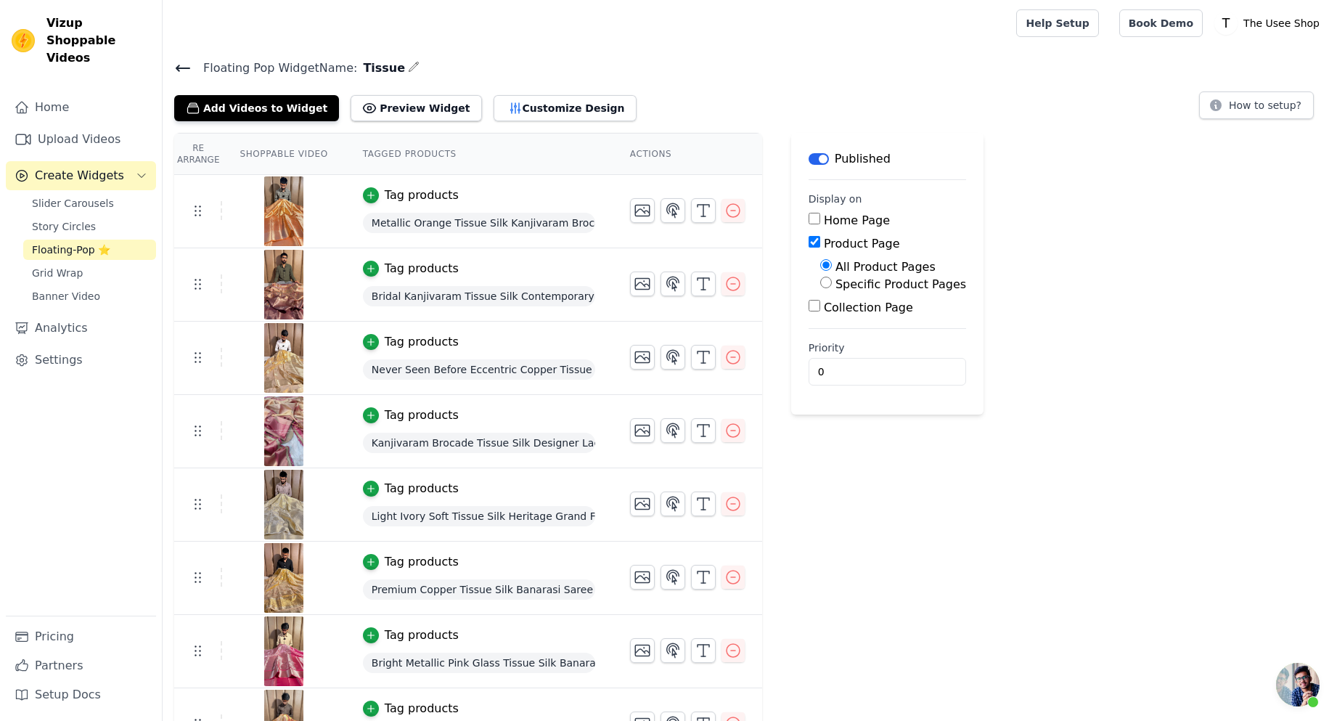
click at [184, 68] on icon at bounding box center [182, 68] width 13 height 6
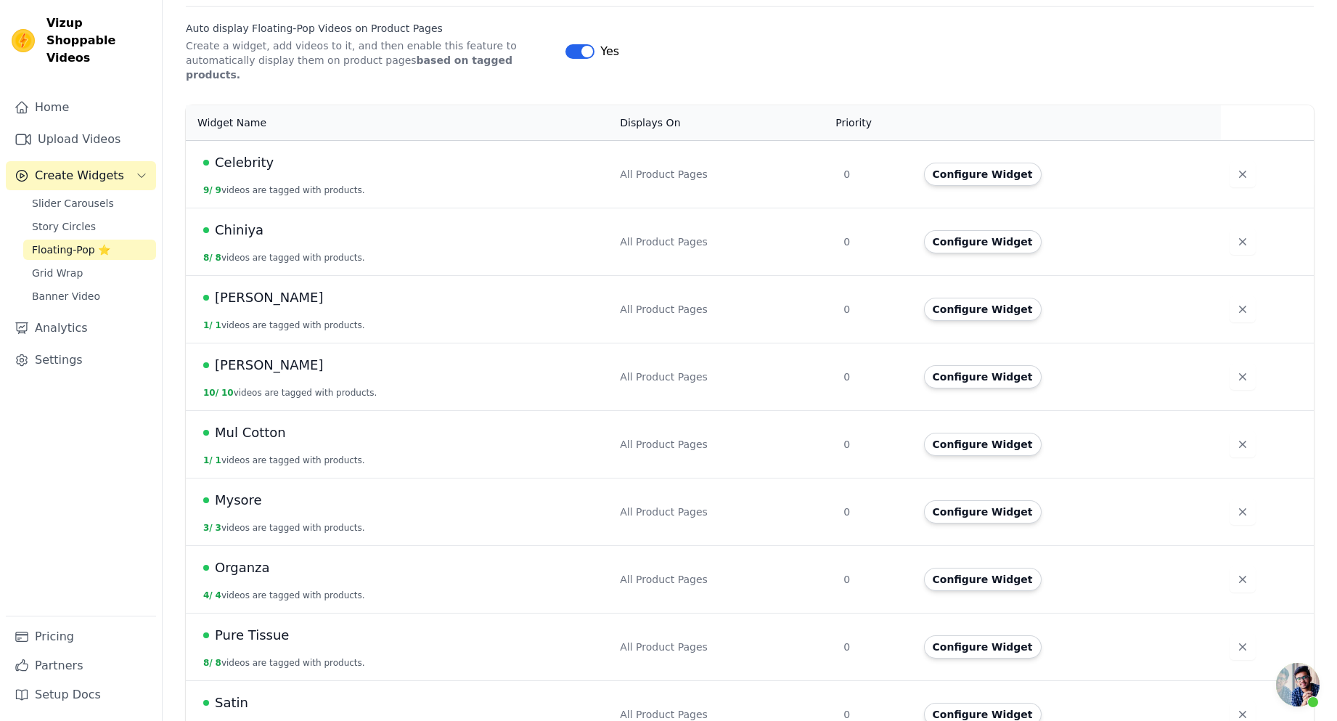
scroll to position [290, 0]
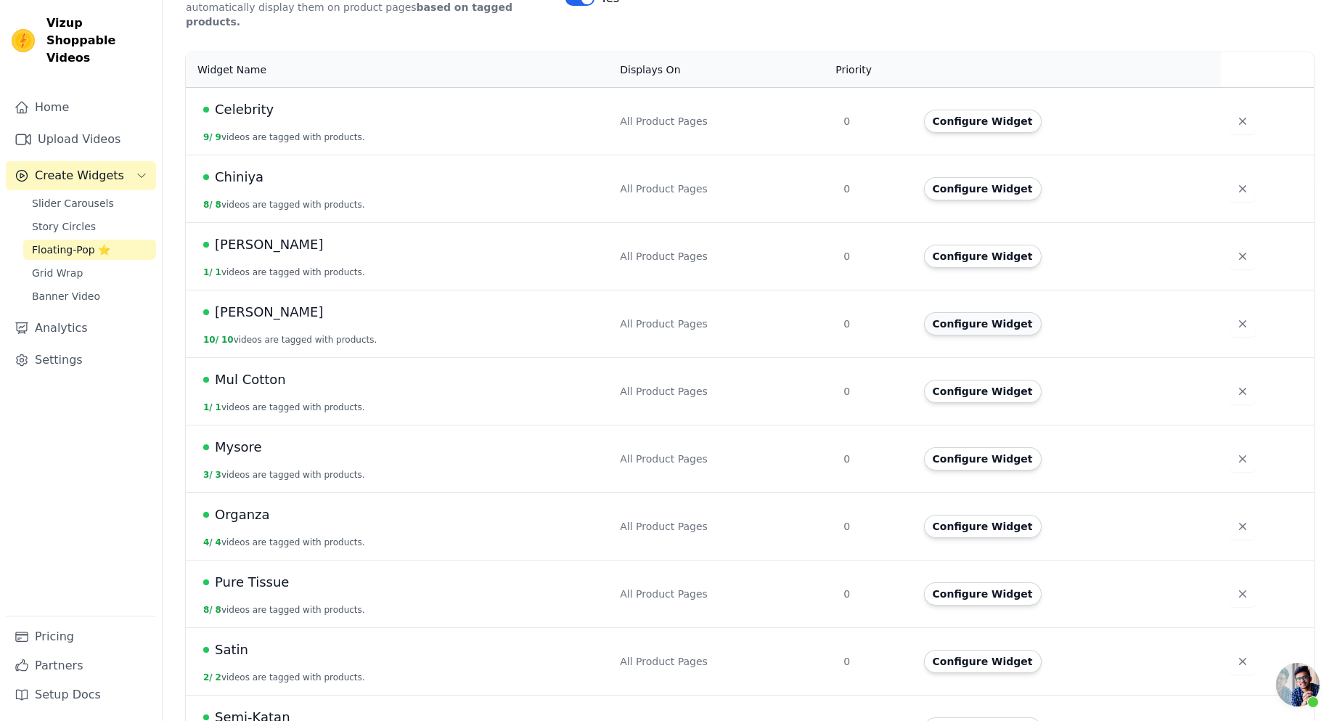
click at [971, 312] on button "Configure Widget" at bounding box center [983, 323] width 118 height 23
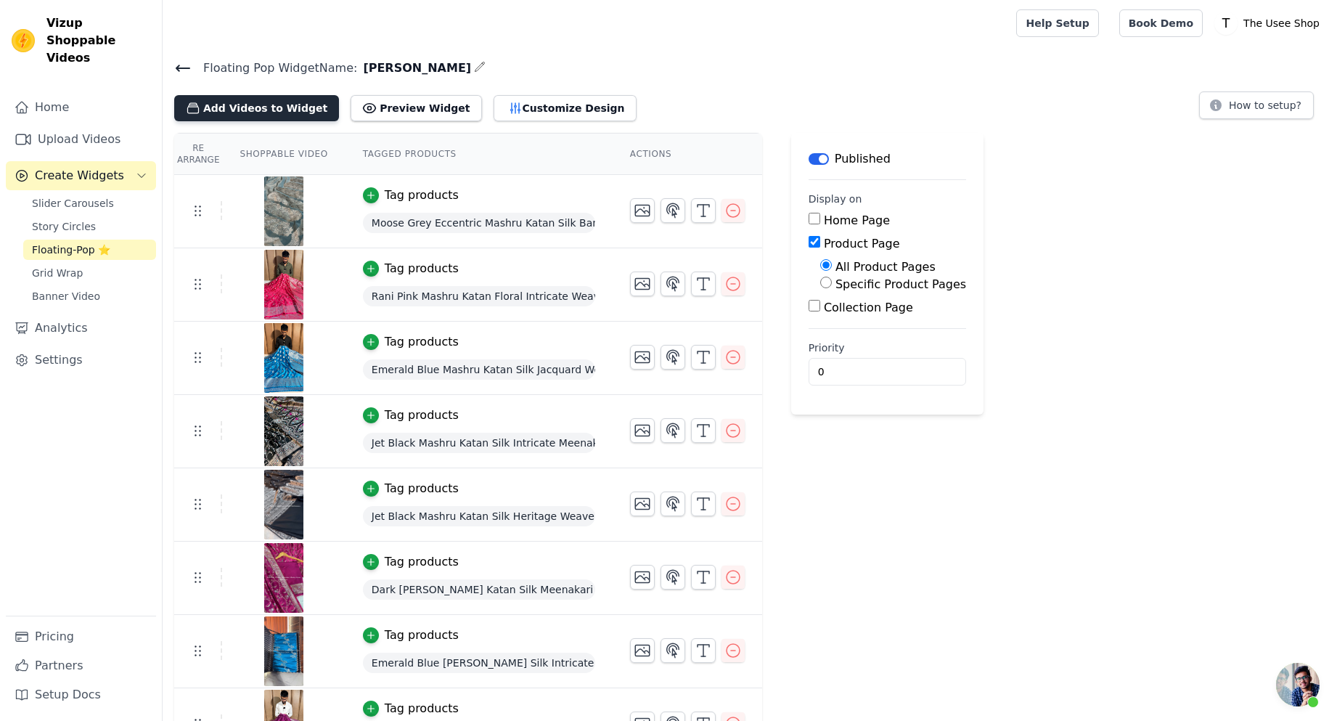
click at [237, 115] on button "Add Videos to Widget" at bounding box center [256, 108] width 165 height 26
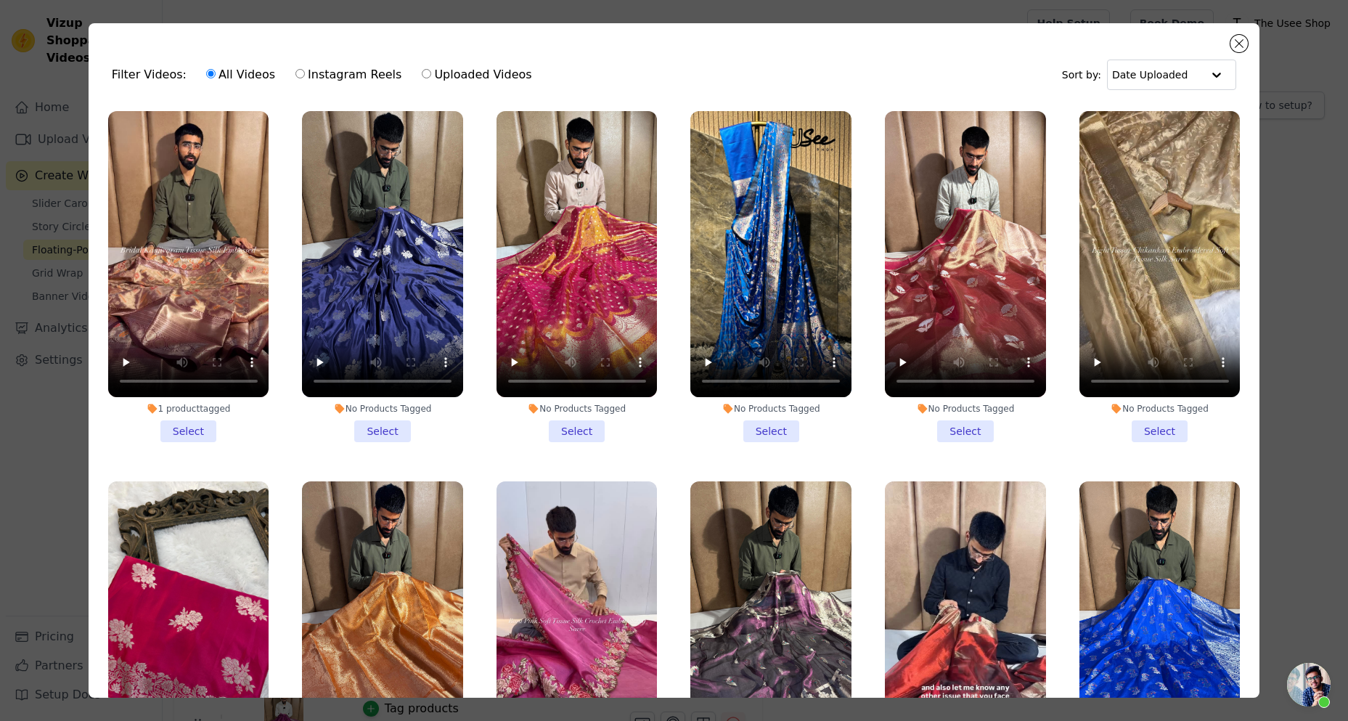
click at [381, 420] on li "No Products Tagged Select" at bounding box center [382, 276] width 161 height 331
click at [0, 0] on input "No Products Tagged Select" at bounding box center [0, 0] width 0 height 0
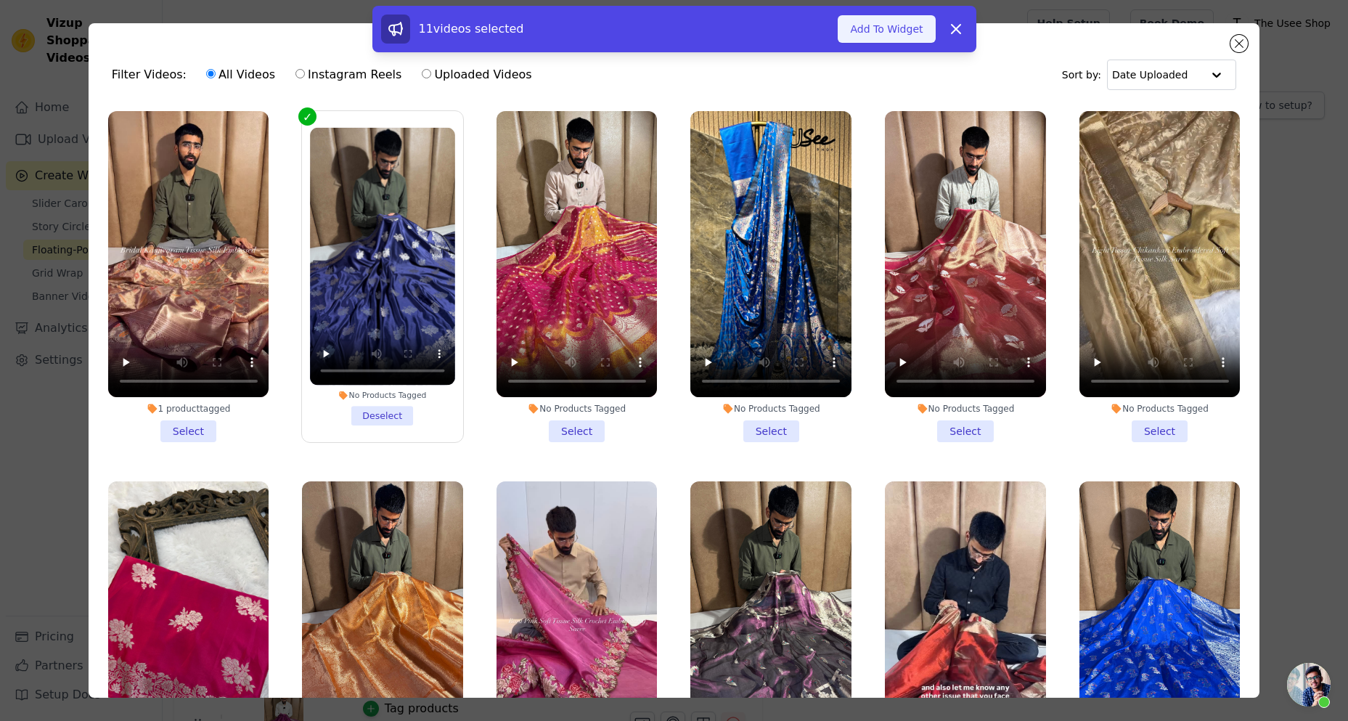
click at [881, 36] on button "Add To Widget" at bounding box center [886, 29] width 97 height 28
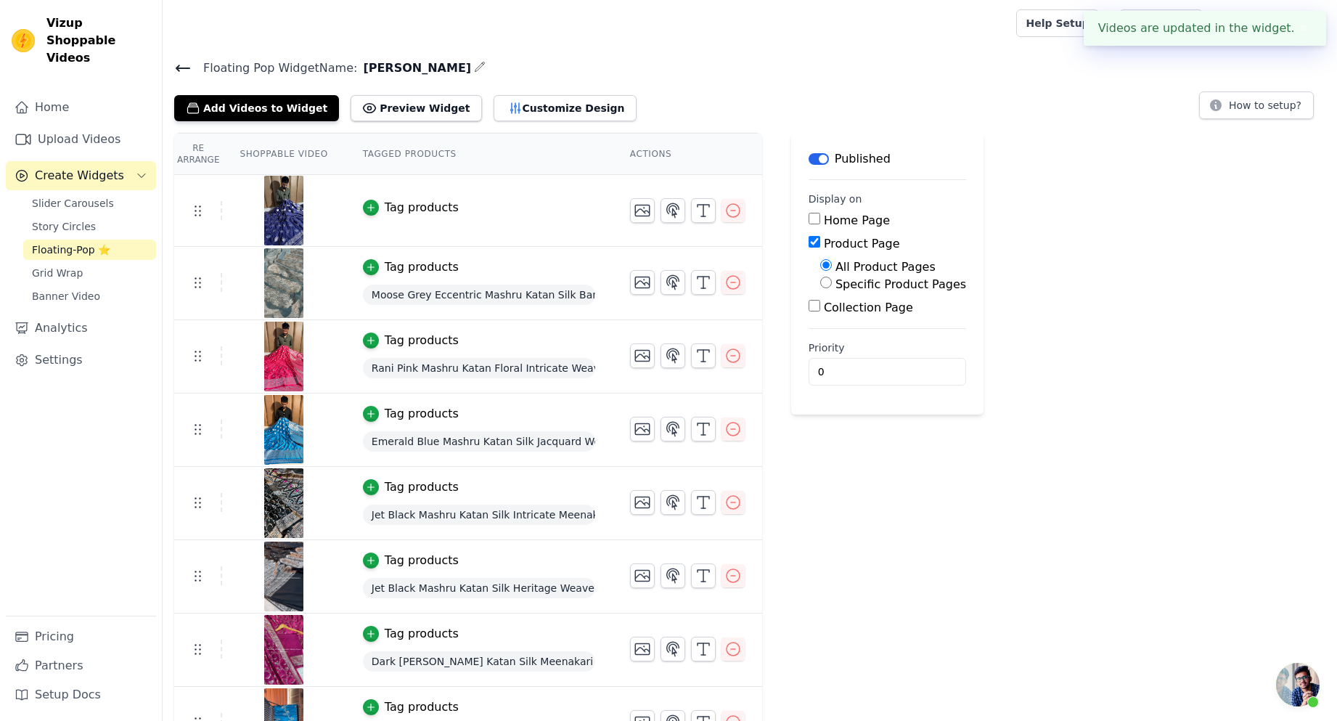
click at [415, 209] on div "Tag products" at bounding box center [422, 207] width 74 height 17
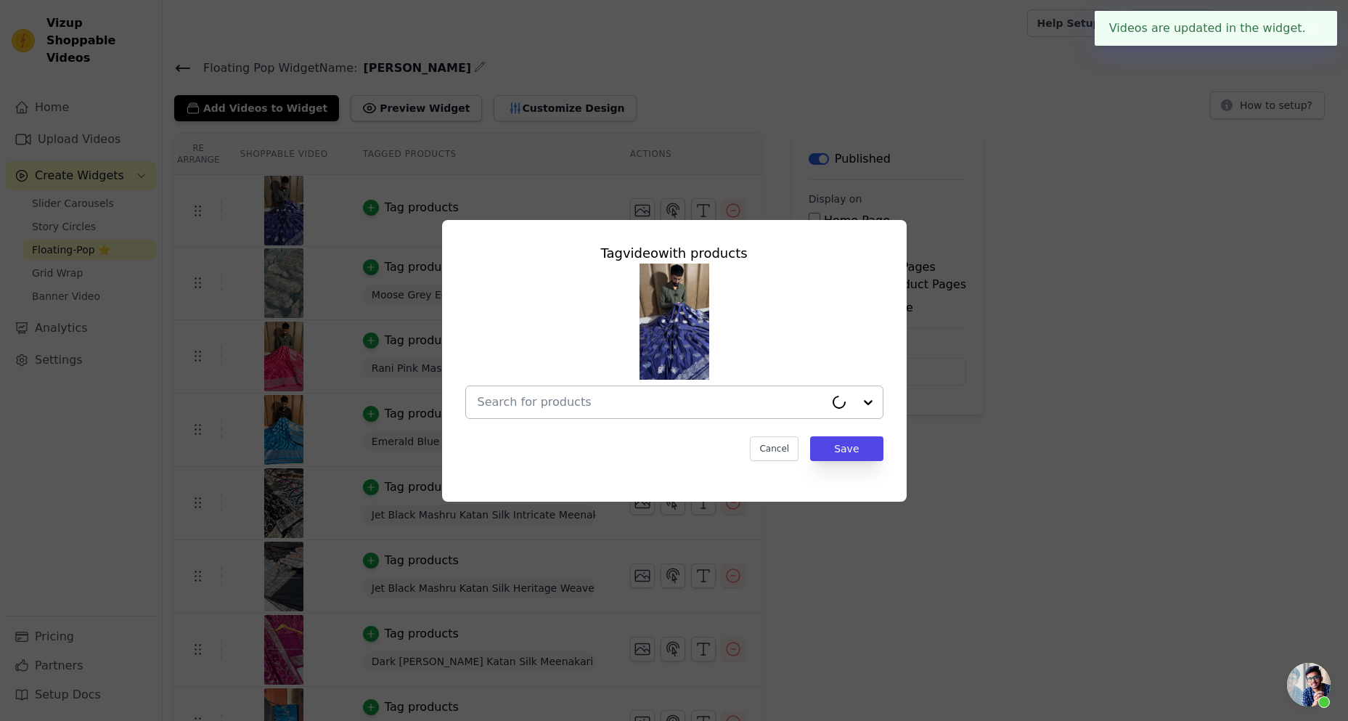
click at [634, 404] on input "text" at bounding box center [651, 401] width 347 height 17
paste input "MSH-156"
type input "MSH-156"
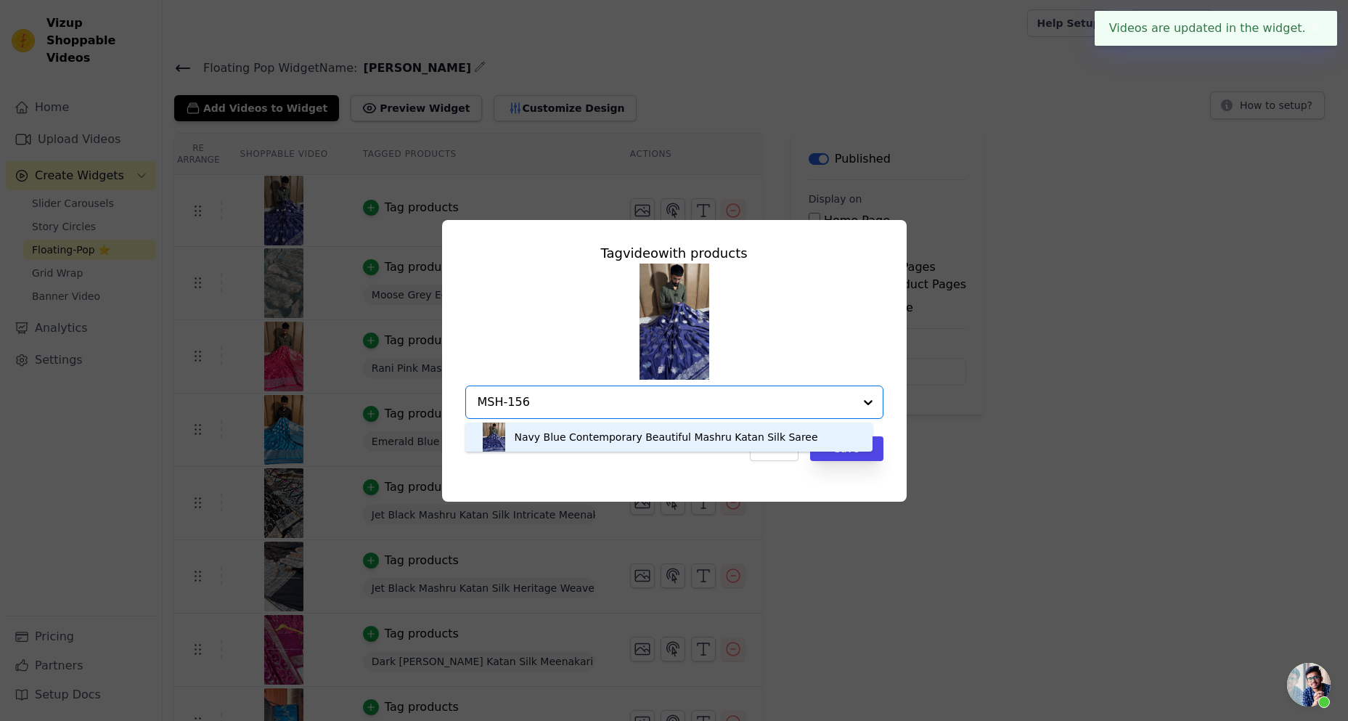
click at [580, 441] on div "Navy Blue Contemporary Beautiful Mashru Katan Silk Saree" at bounding box center [666, 437] width 303 height 15
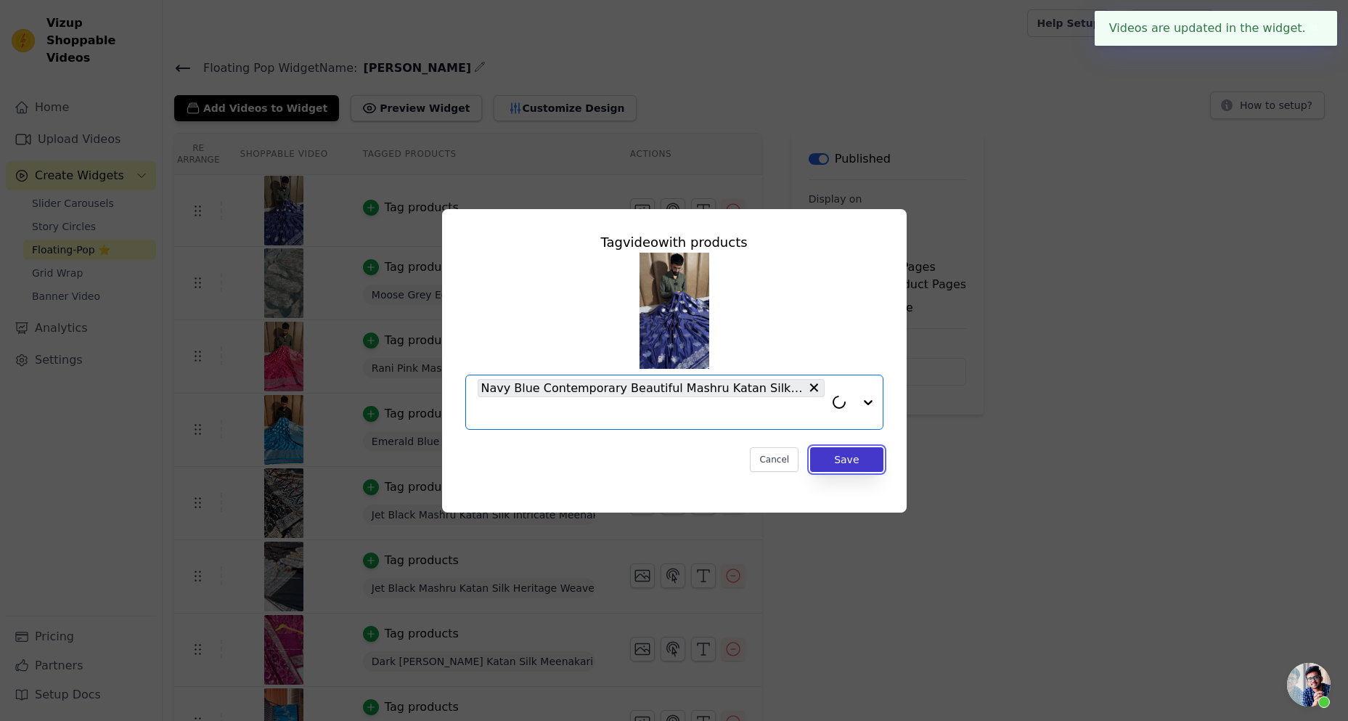
click at [867, 459] on button "Save" at bounding box center [846, 459] width 73 height 25
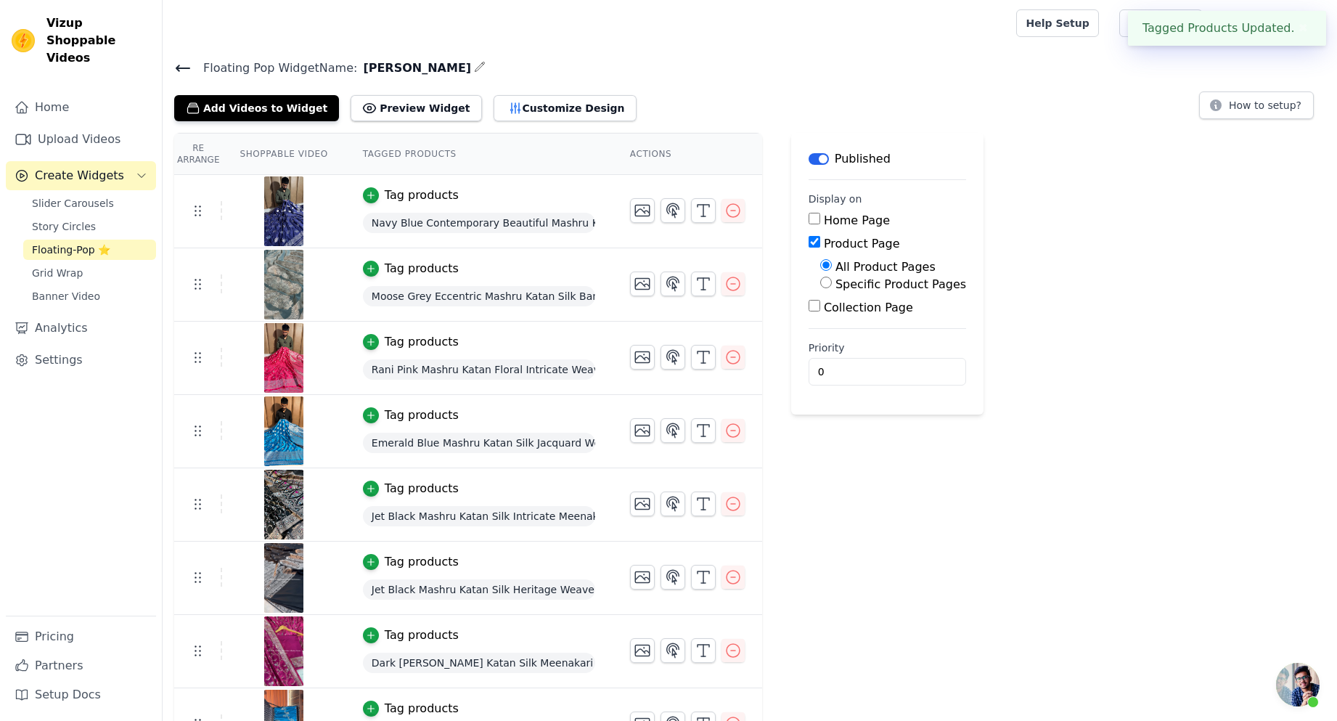
click at [184, 68] on icon at bounding box center [182, 68] width 13 height 6
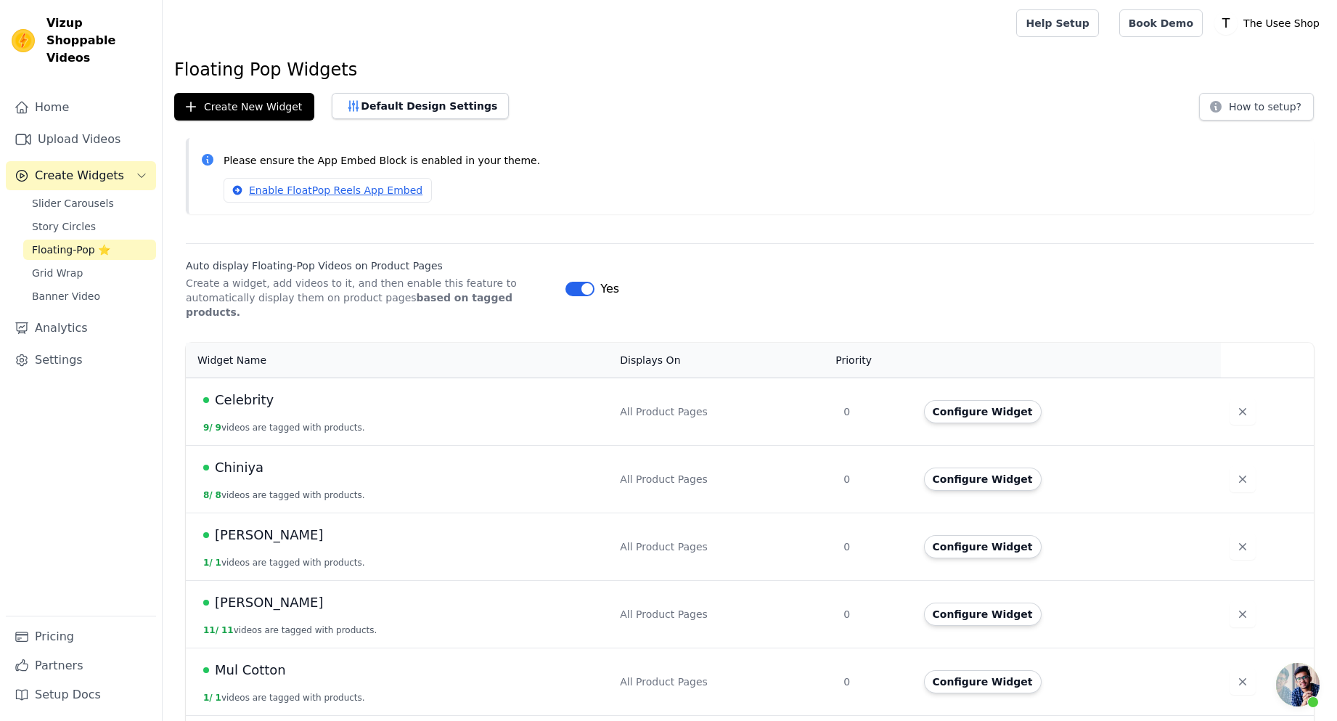
scroll to position [145, 0]
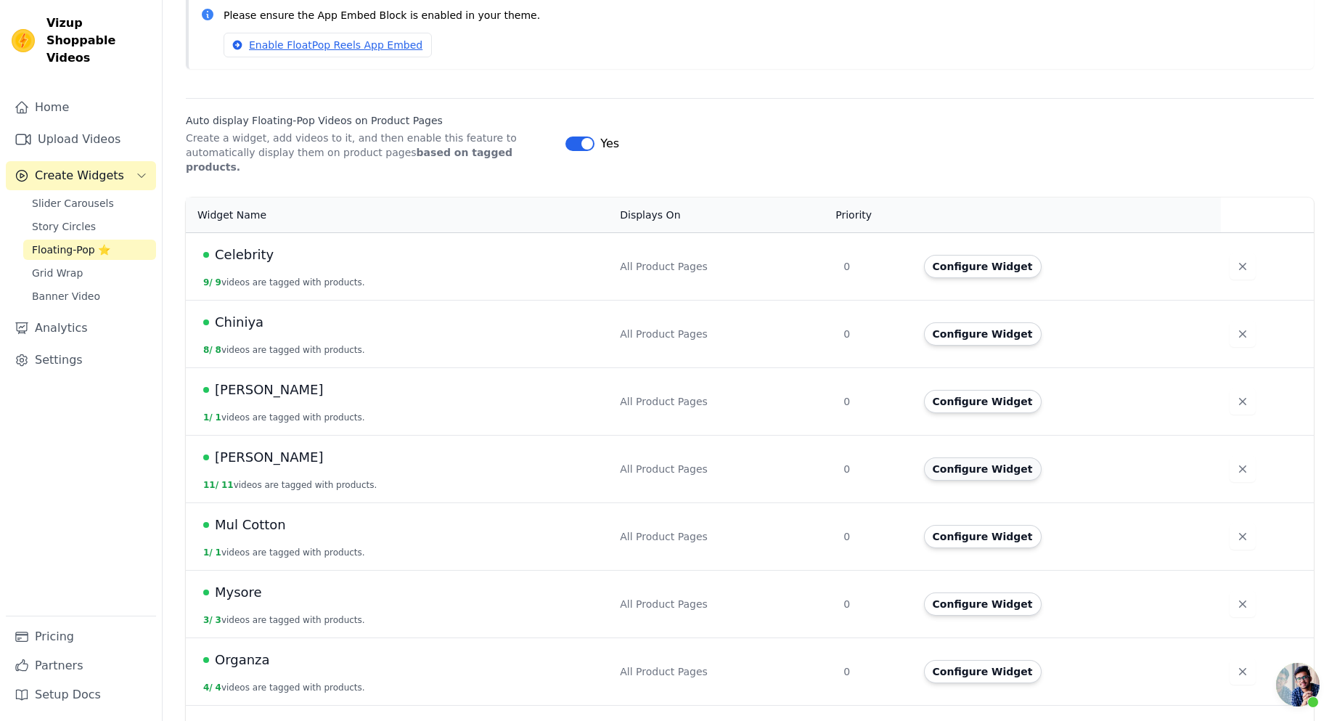
click at [990, 458] on button "Configure Widget" at bounding box center [983, 468] width 118 height 23
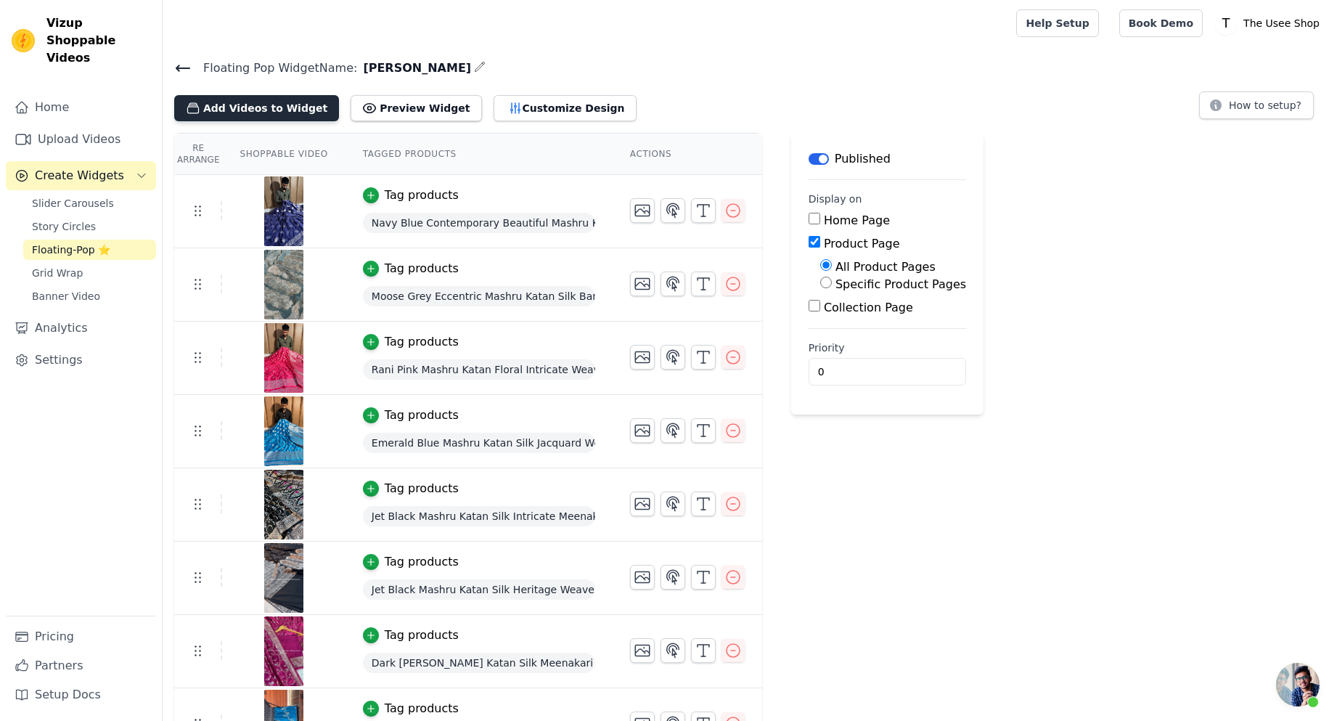
click at [250, 95] on button "Add Videos to Widget" at bounding box center [256, 108] width 165 height 26
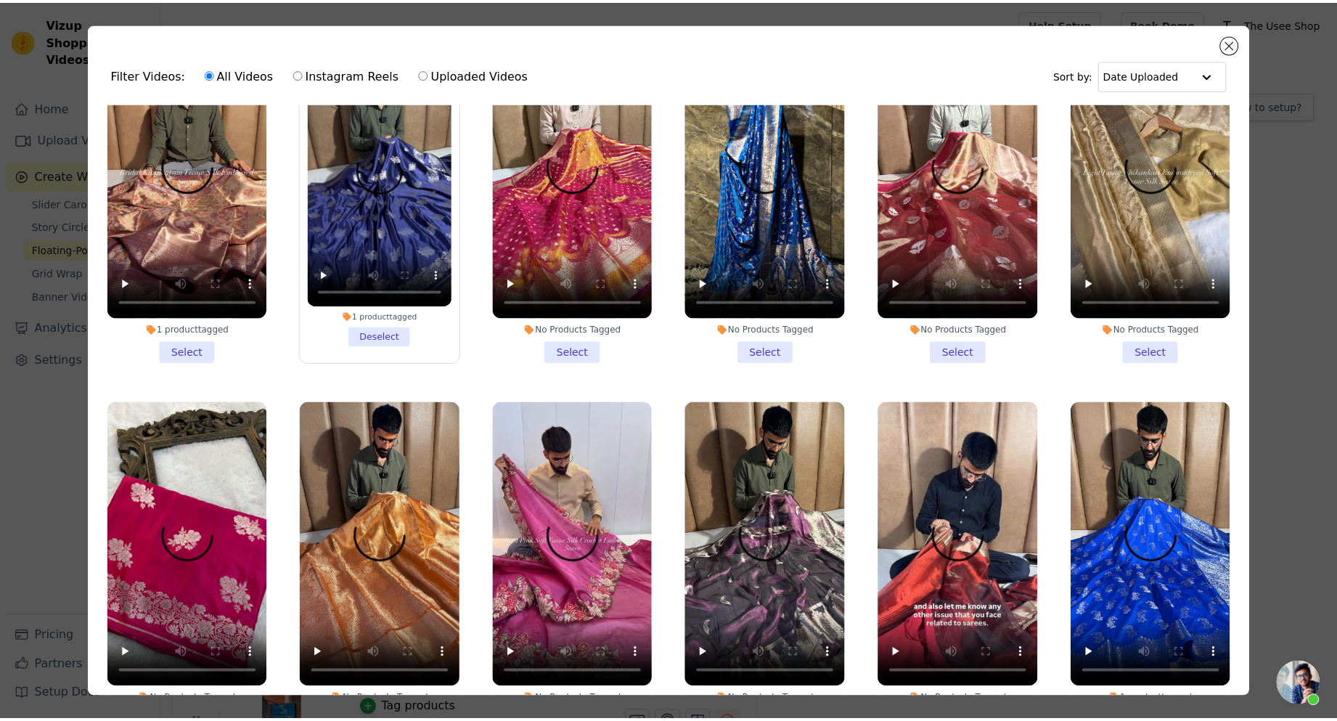
scroll to position [145, 0]
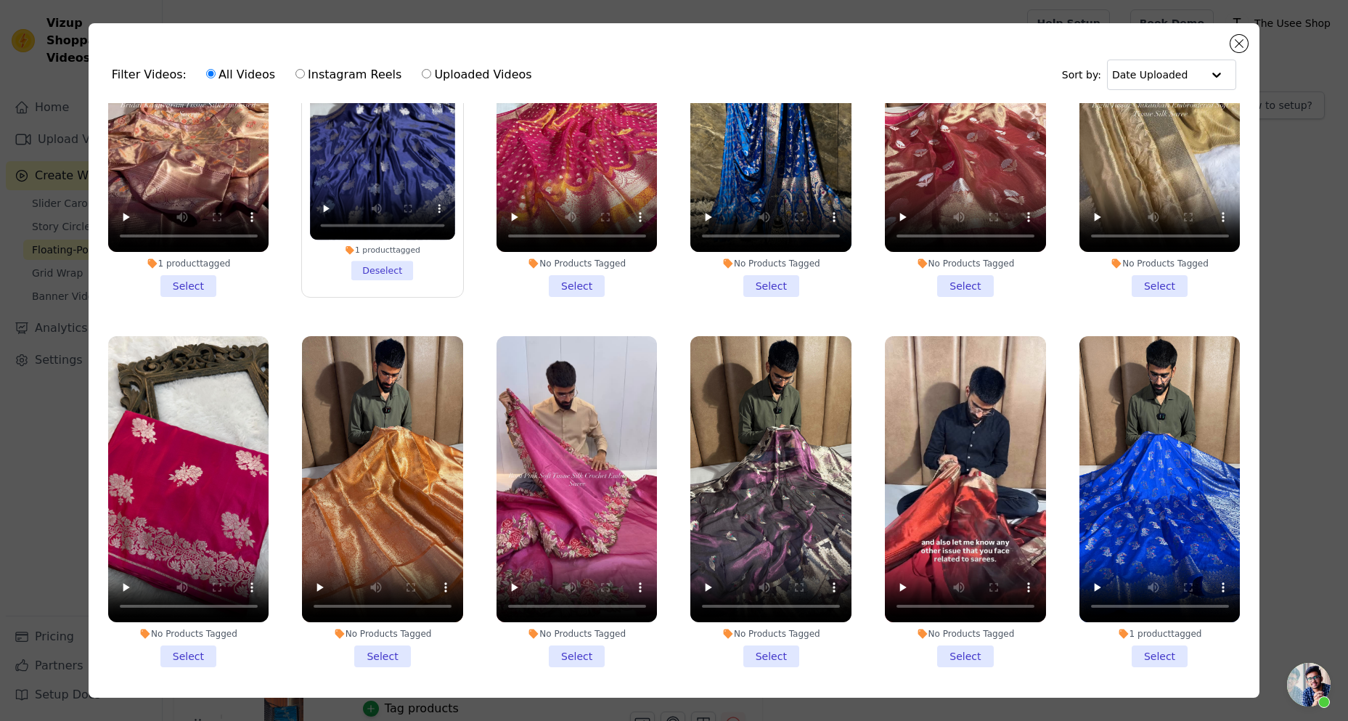
click at [188, 637] on li "No Products Tagged Select" at bounding box center [188, 501] width 161 height 331
click at [0, 0] on input "No Products Tagged Select" at bounding box center [0, 0] width 0 height 0
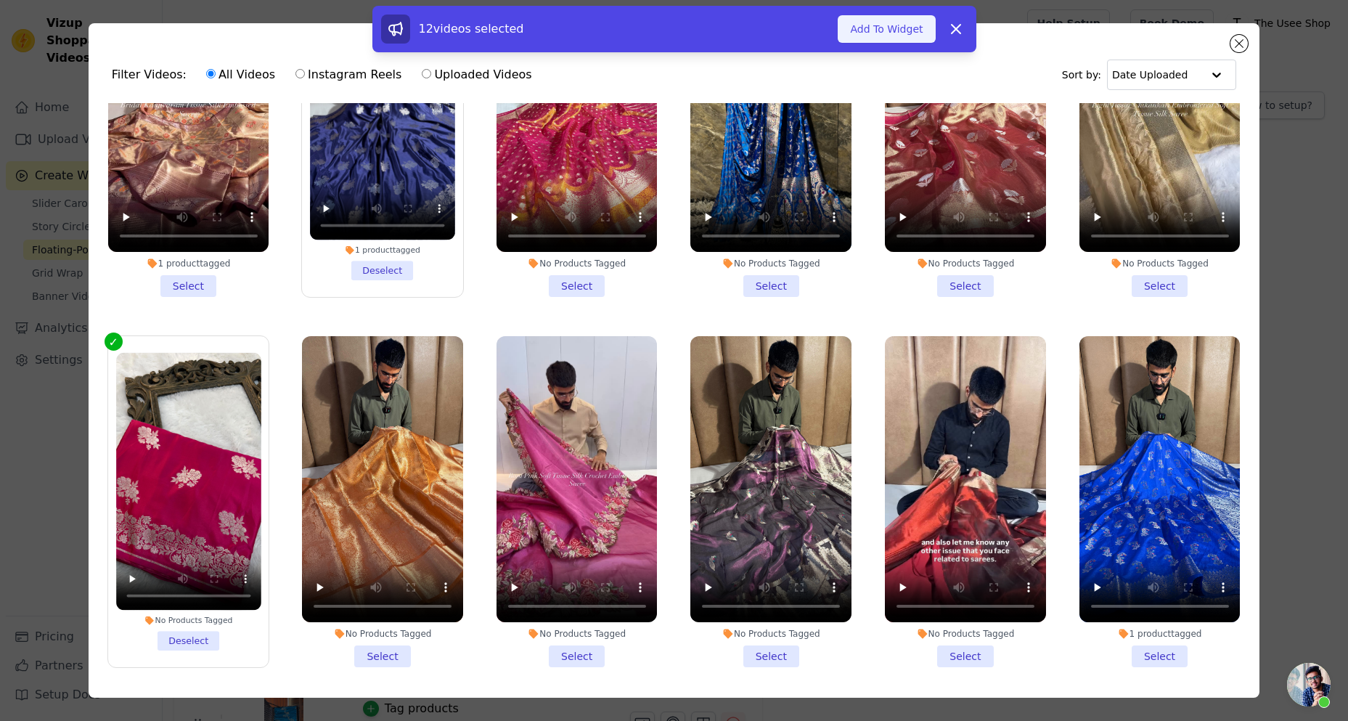
click at [884, 31] on button "Add To Widget" at bounding box center [886, 29] width 97 height 28
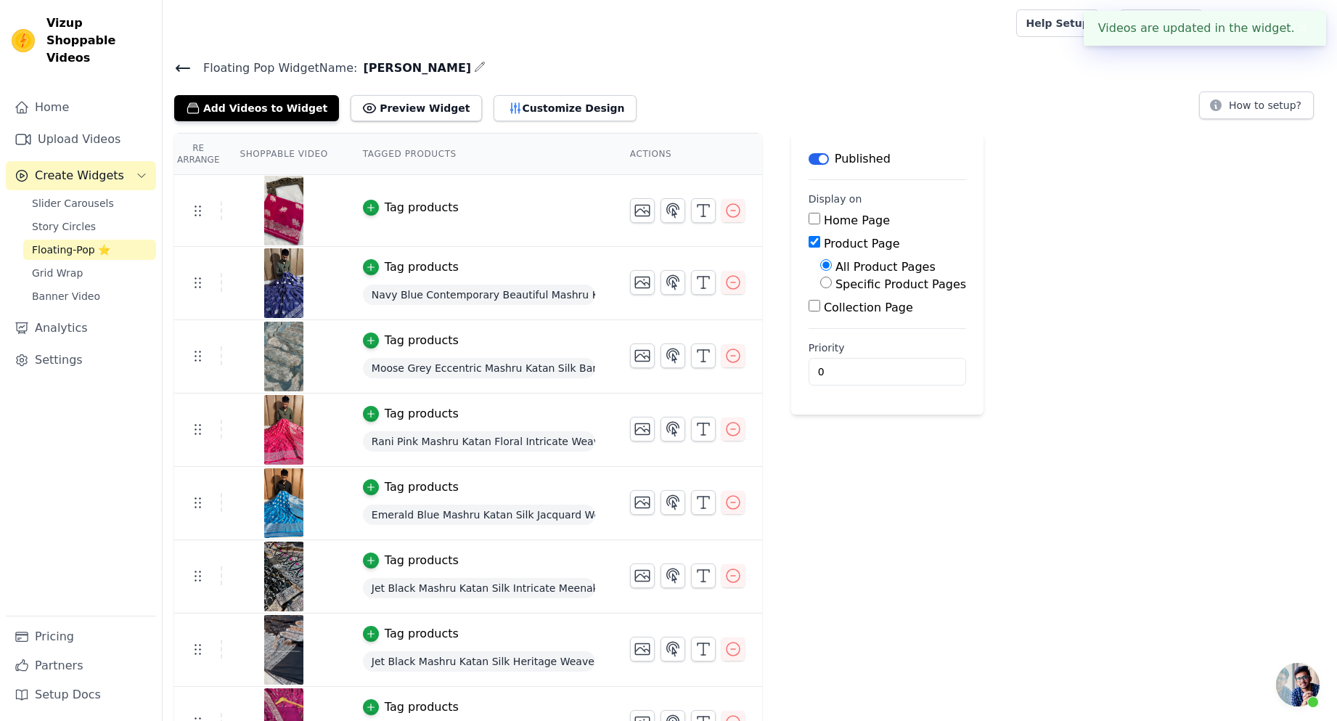
click at [383, 221] on td "Tag products" at bounding box center [479, 211] width 267 height 72
click at [385, 210] on div "Tag products" at bounding box center [422, 207] width 74 height 17
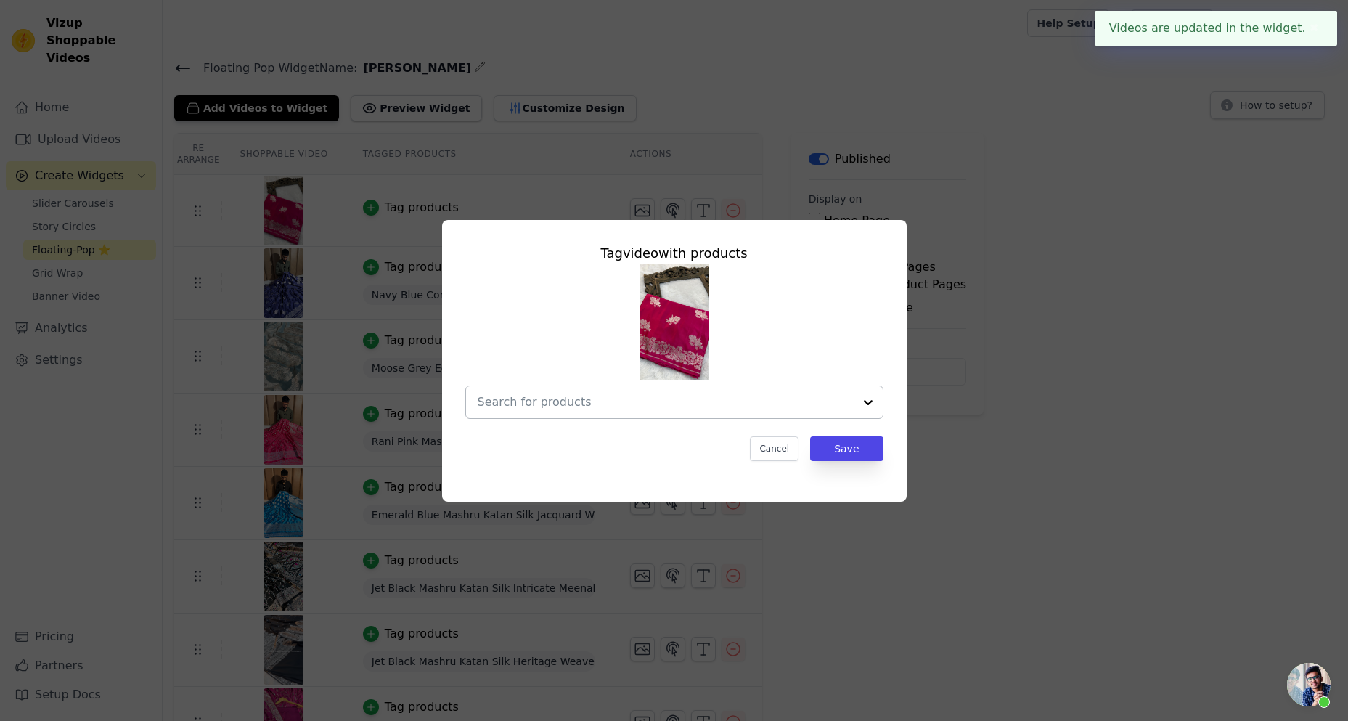
click at [643, 396] on input "text" at bounding box center [666, 401] width 376 height 17
paste input "MSH-158"
type input "MSH-158"
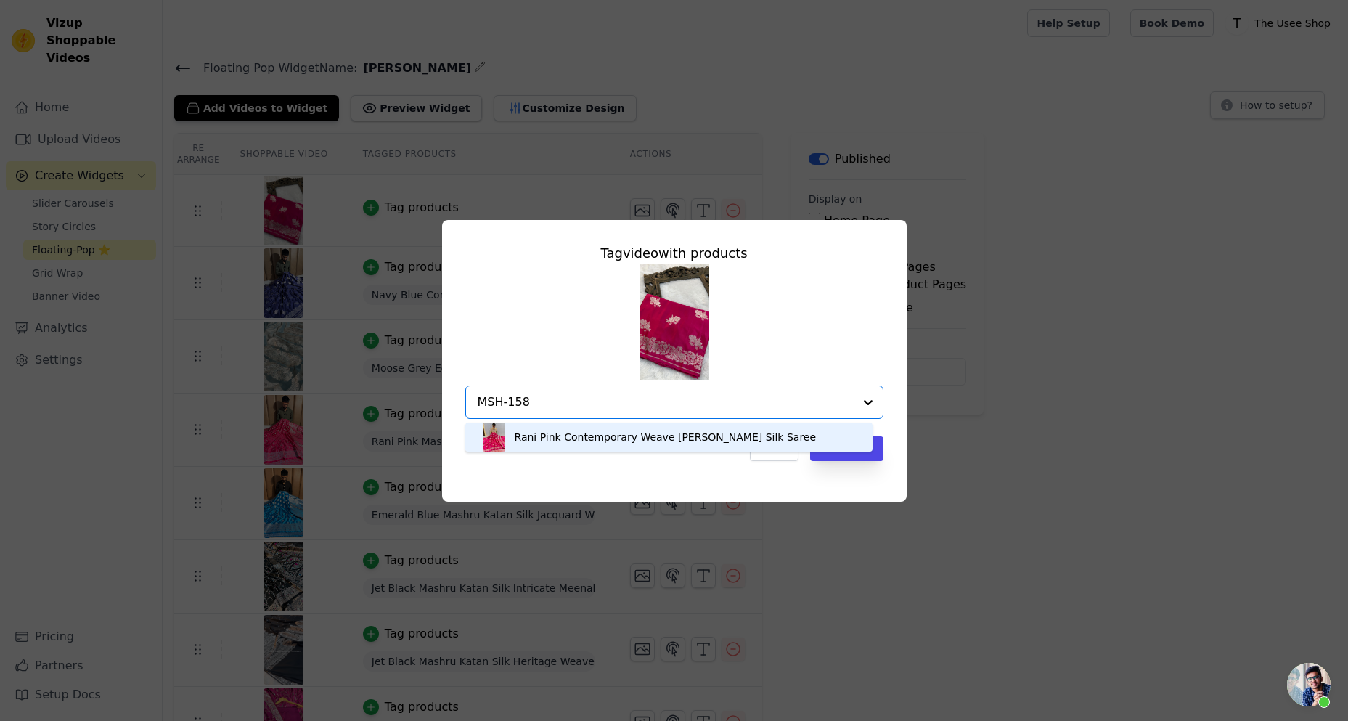
click at [571, 437] on div "Rani Pink Contemporary Weave [PERSON_NAME] Silk Saree" at bounding box center [666, 437] width 302 height 15
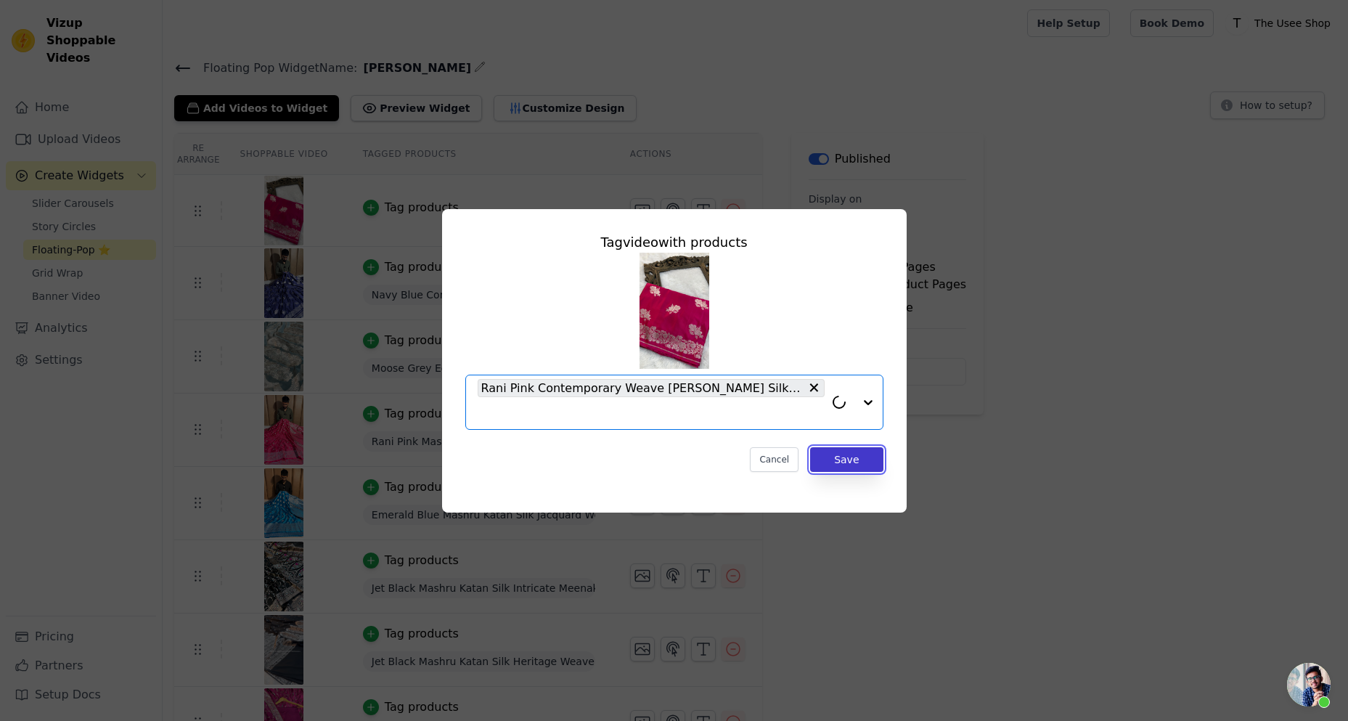
click at [848, 447] on button "Save" at bounding box center [846, 459] width 73 height 25
